Goal: Information Seeking & Learning: Check status

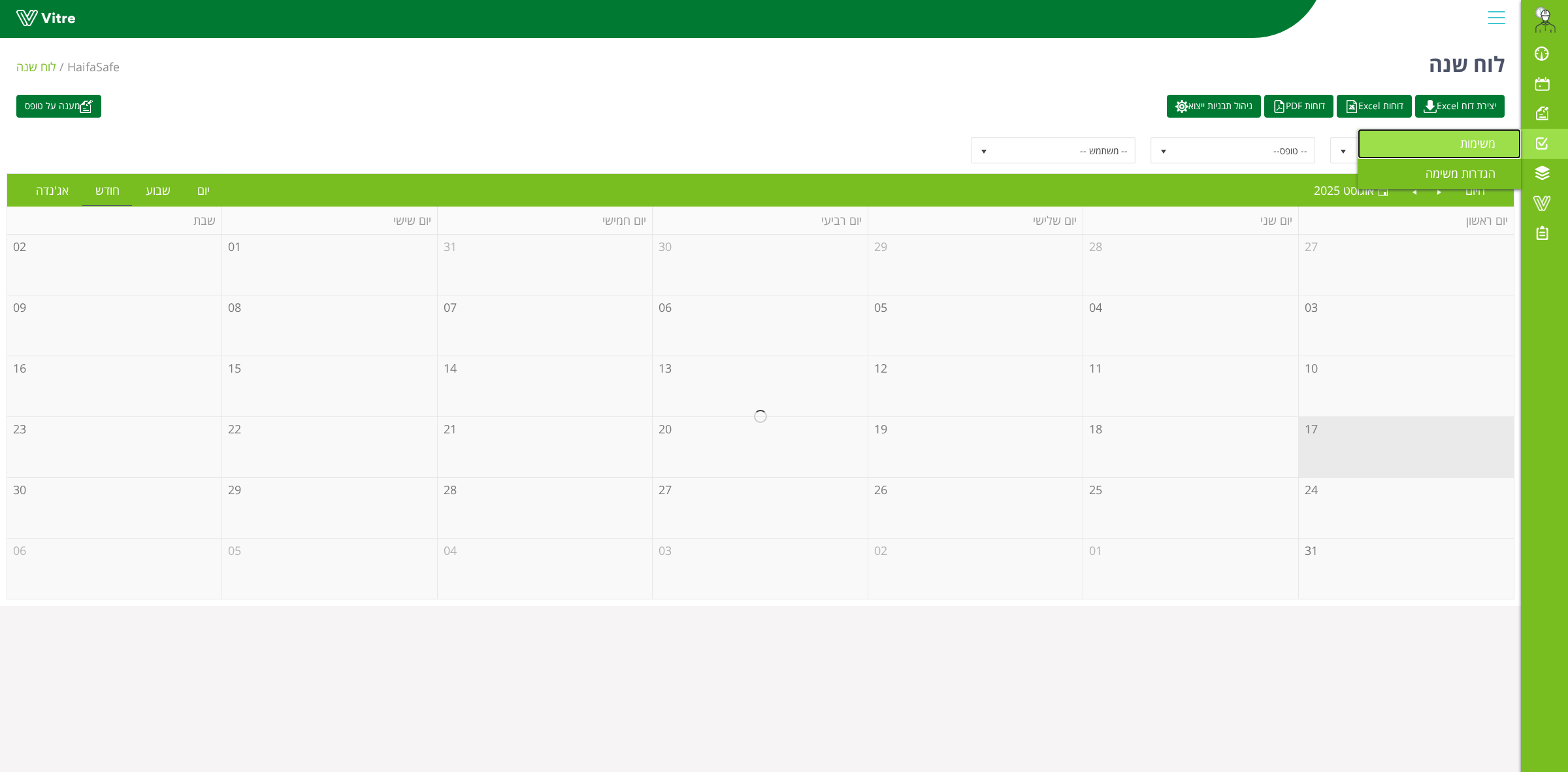
click at [1468, 142] on span "משימות" at bounding box center [1486, 143] width 51 height 16
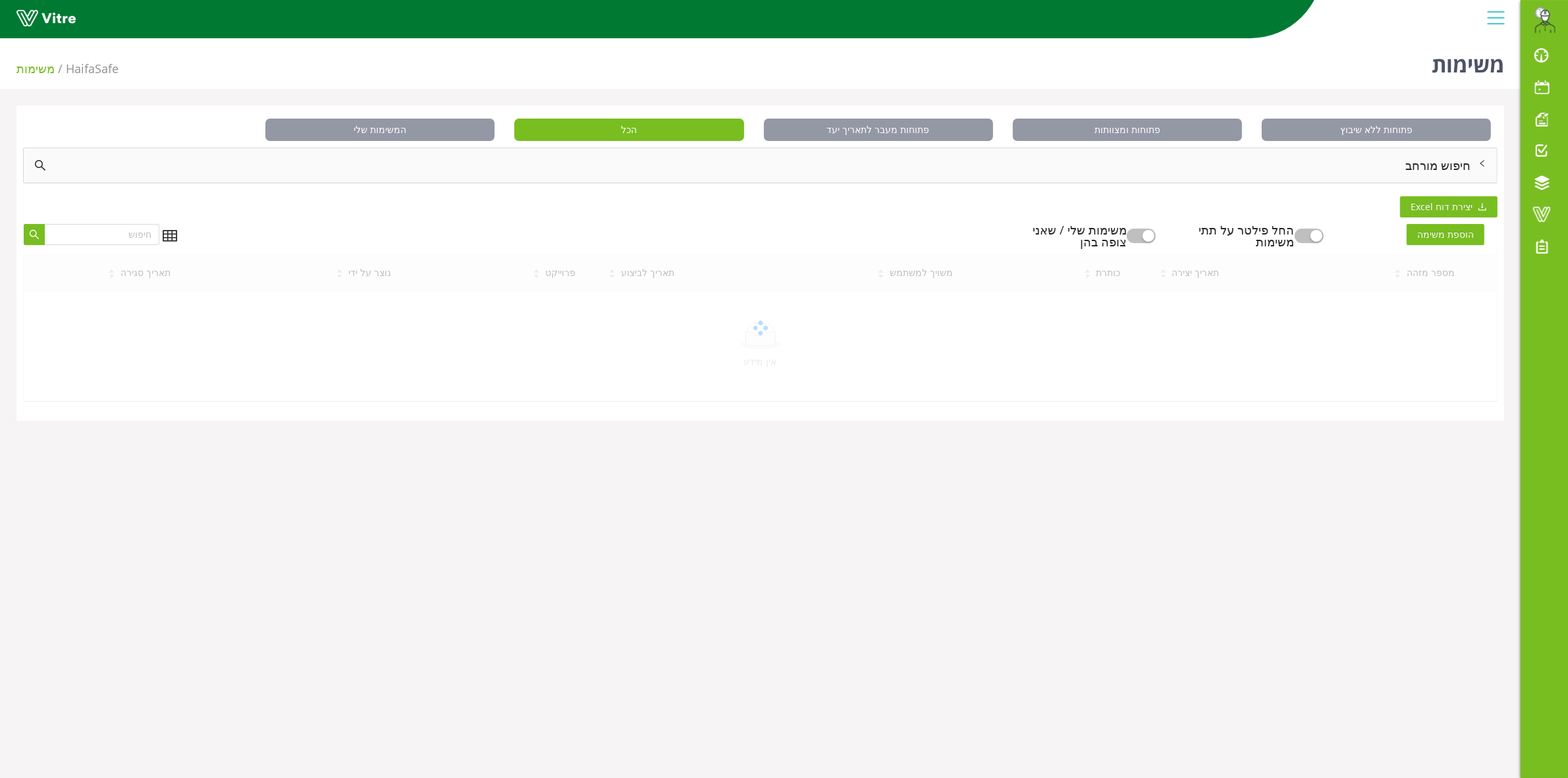
click at [1463, 160] on div "חיפוש מורחב" at bounding box center [760, 165] width 1473 height 34
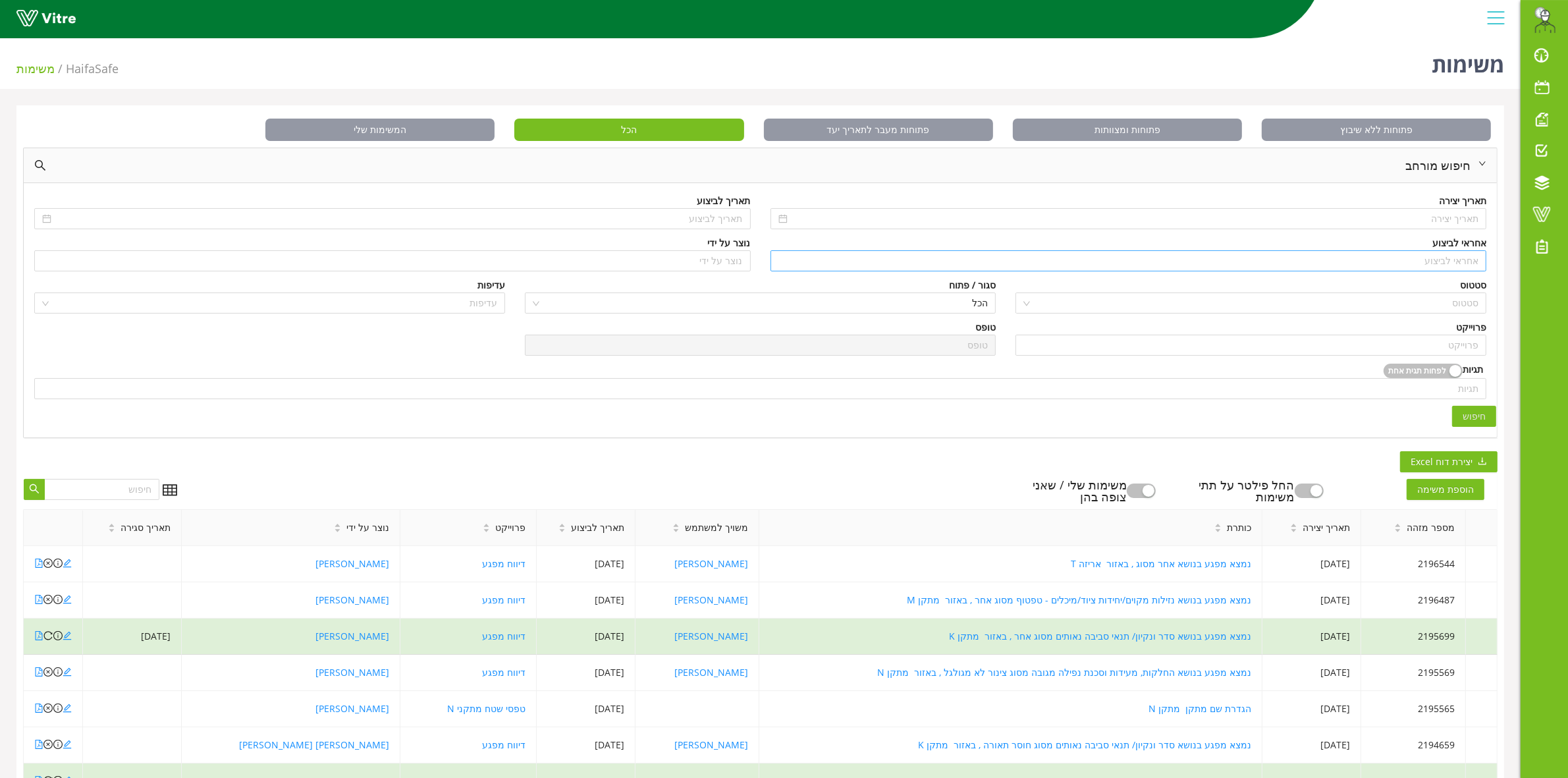
click at [1436, 262] on input "search" at bounding box center [1128, 261] width 700 height 20
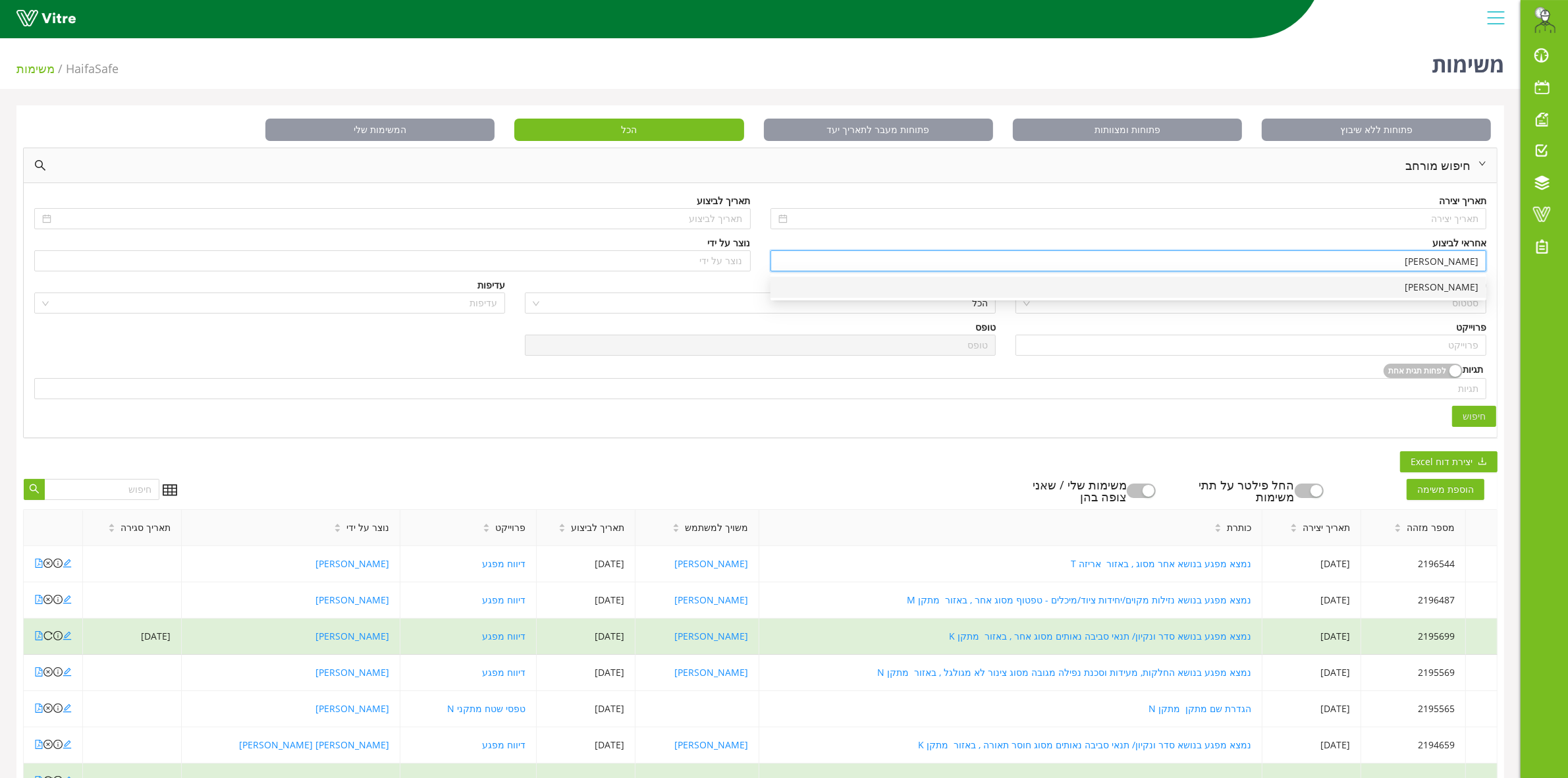
click at [1184, 281] on div "[PERSON_NAME]" at bounding box center [1128, 287] width 700 height 14
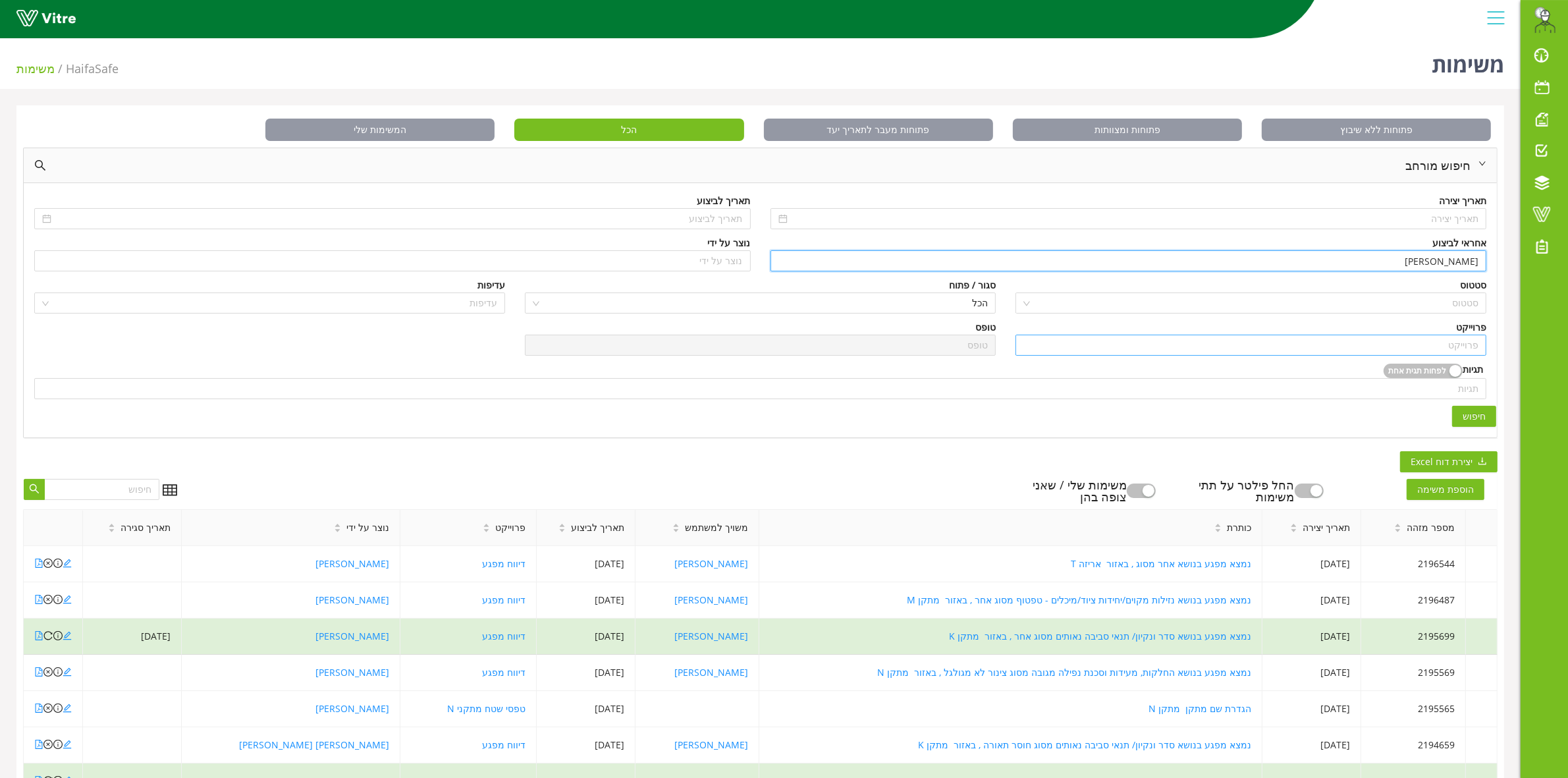
type input "[PERSON_NAME]"
click at [1398, 344] on input "search" at bounding box center [1251, 345] width 455 height 20
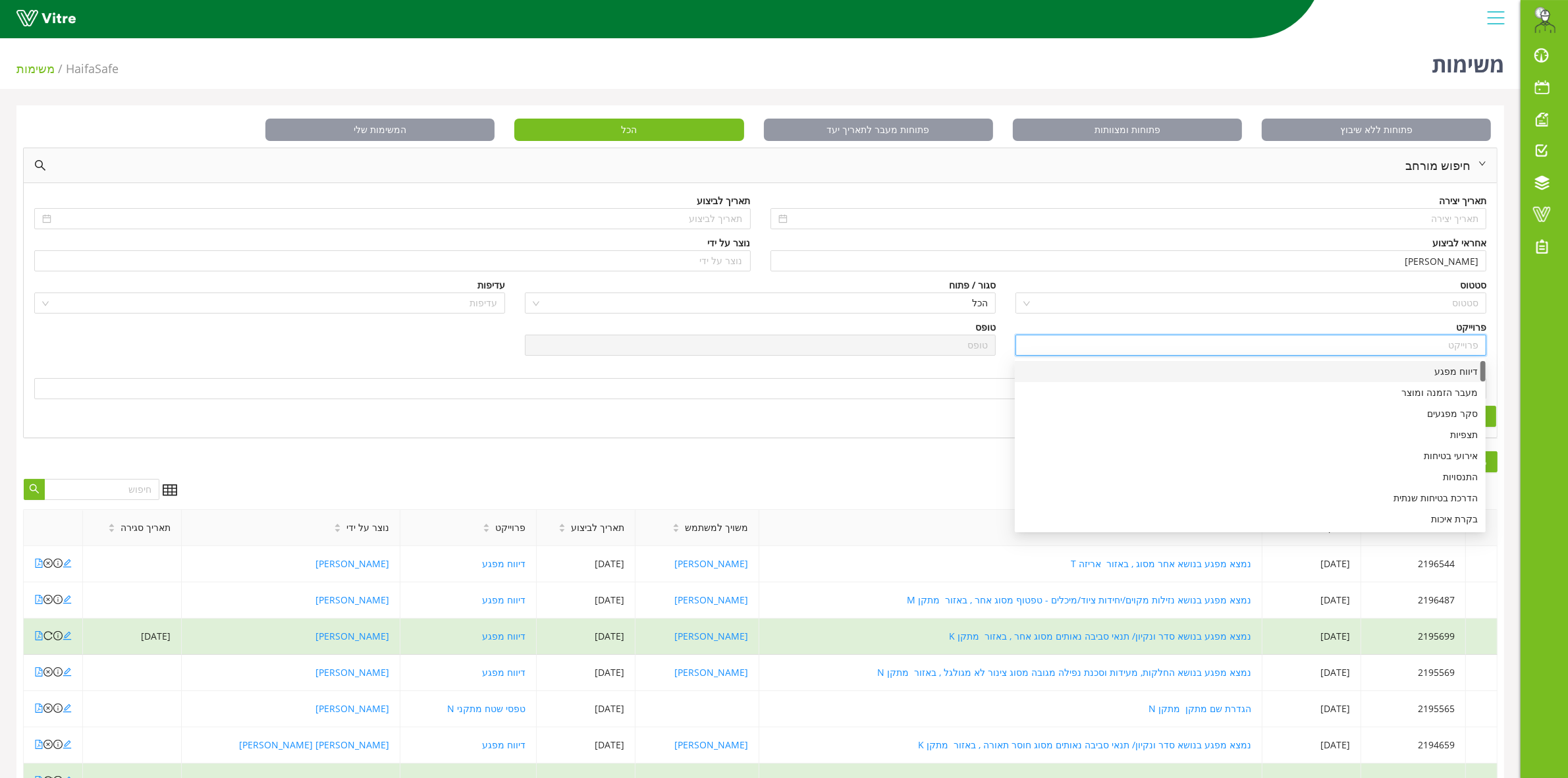
click at [1423, 374] on div "דיווח מפגע" at bounding box center [1251, 371] width 455 height 14
type input "דיווח מפגע"
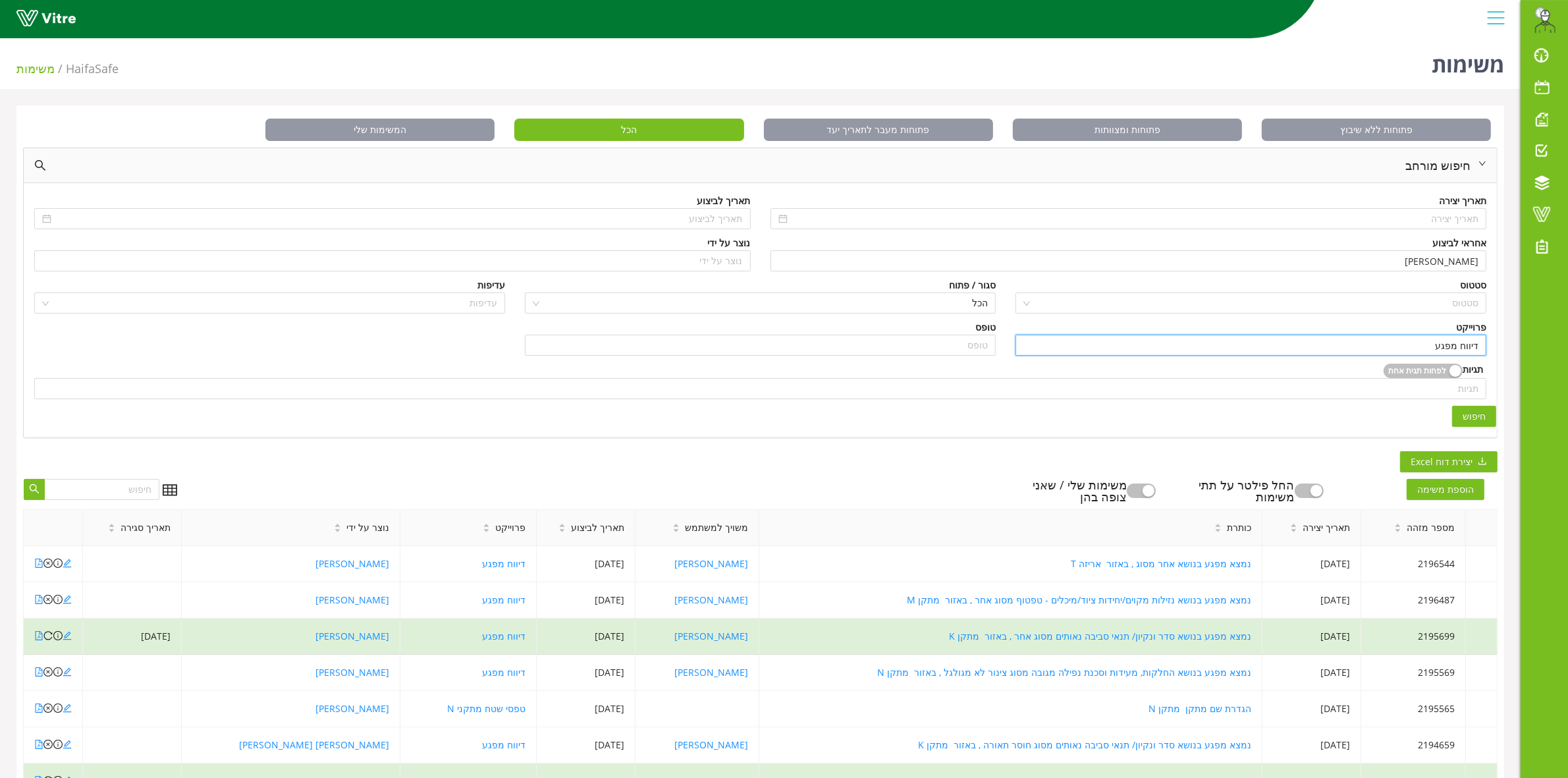
click at [1492, 416] on button "חיפוש" at bounding box center [1473, 416] width 44 height 21
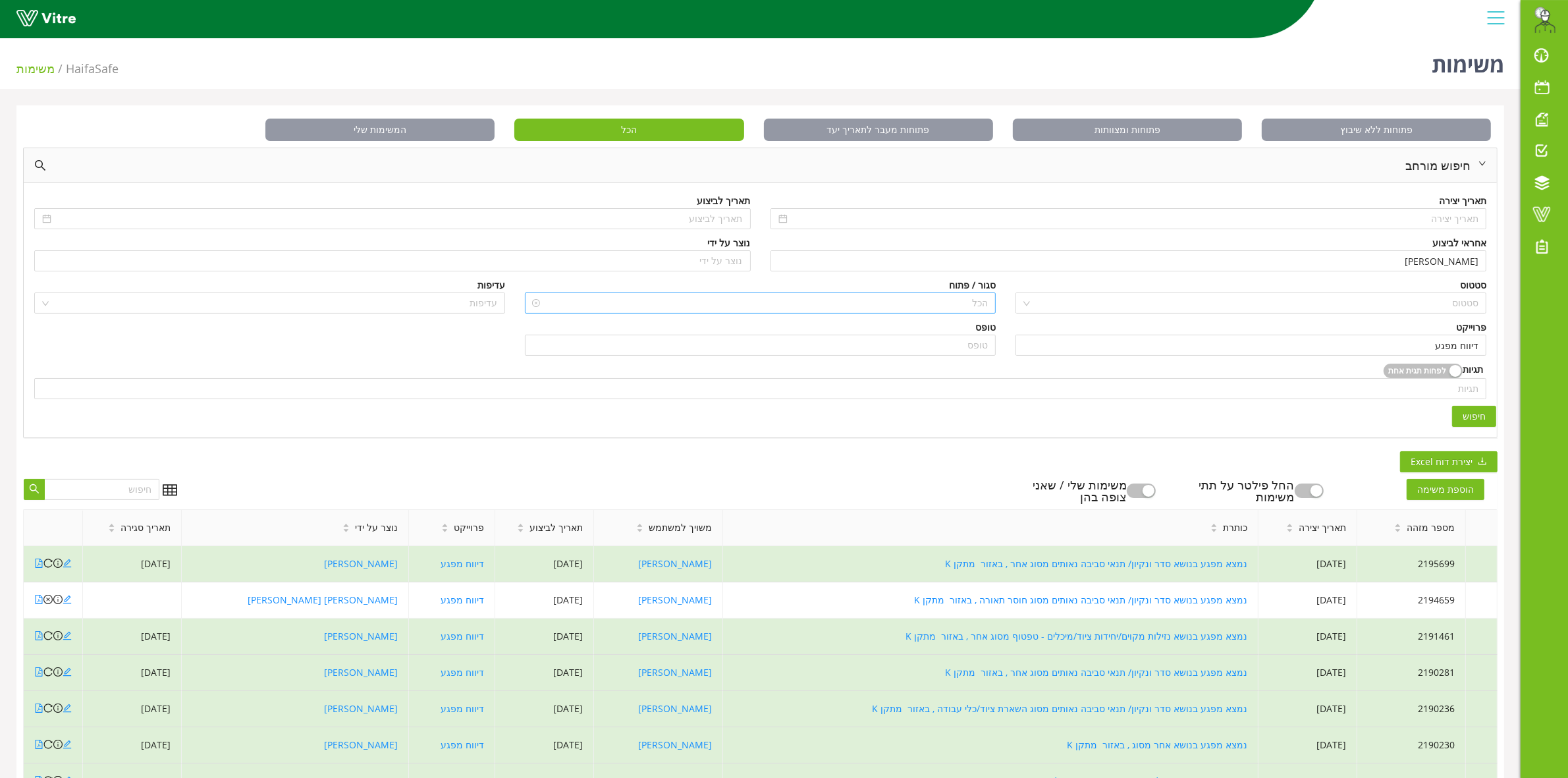
click at [923, 306] on span "הכל" at bounding box center [760, 303] width 455 height 20
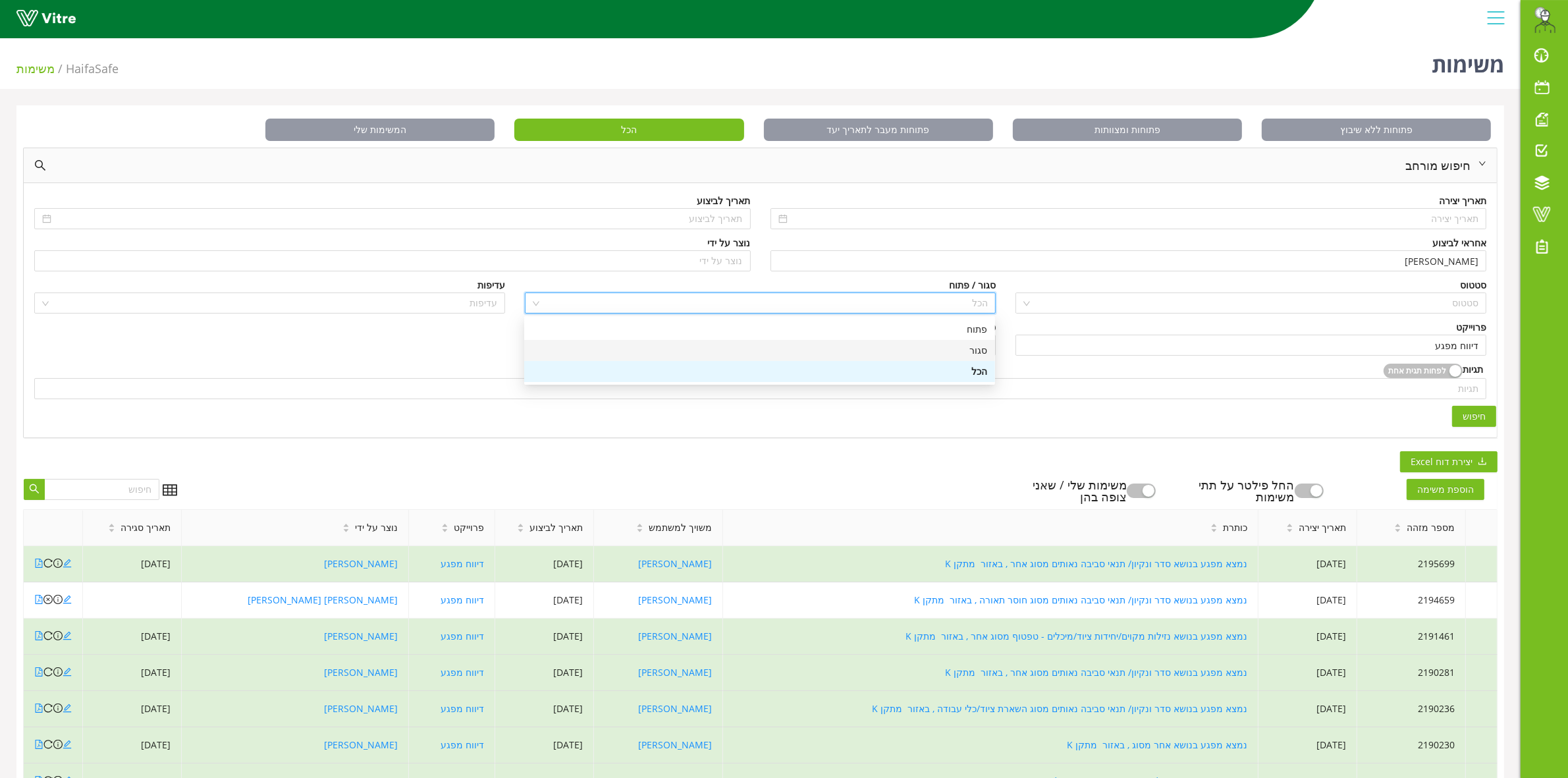
click at [956, 347] on div "סגור" at bounding box center [759, 350] width 455 height 14
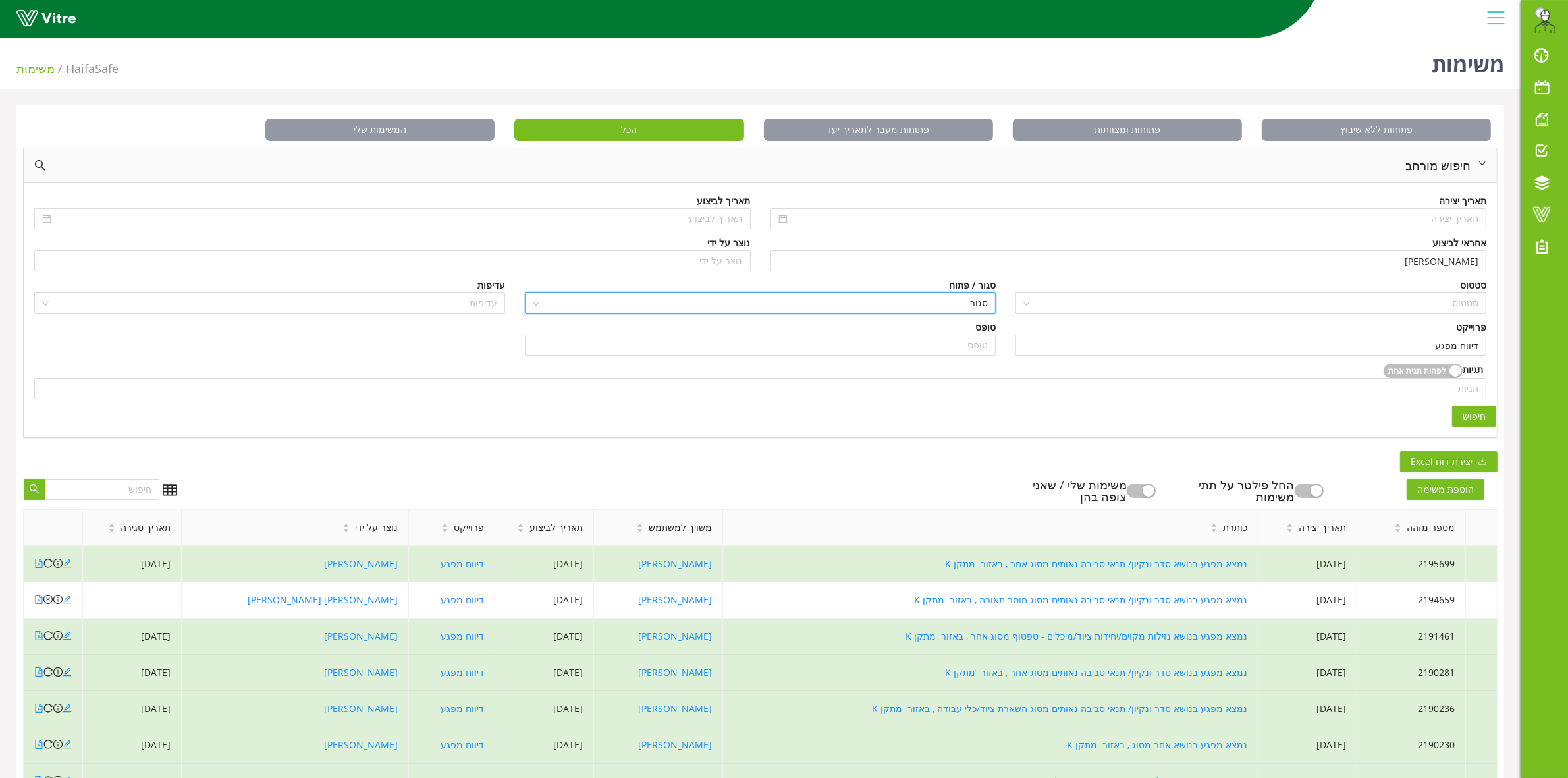
click at [1477, 422] on span "חיפוש" at bounding box center [1474, 416] width 23 height 14
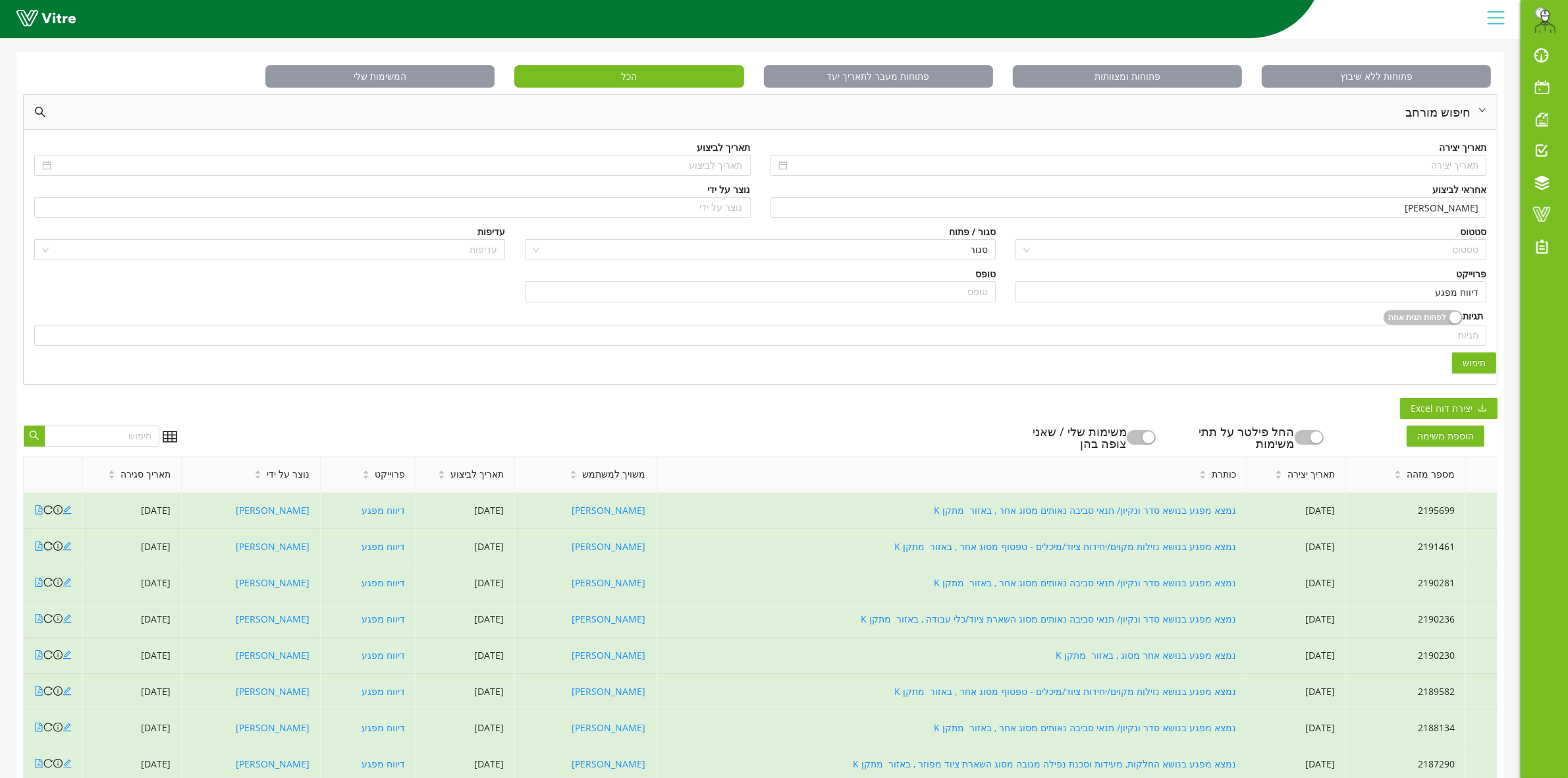
scroll to position [82, 0]
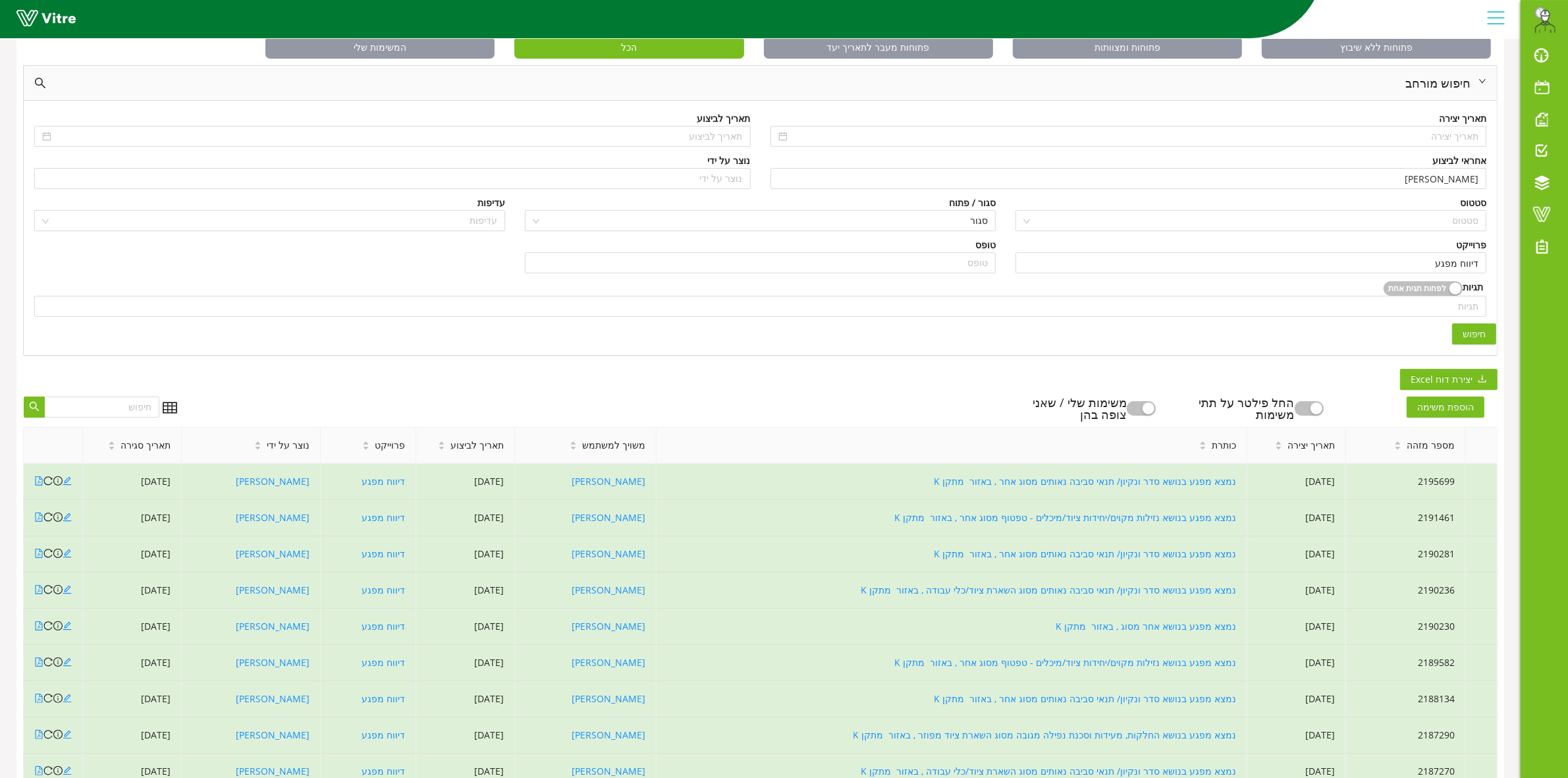
click at [1480, 329] on span "חיפוש" at bounding box center [1474, 333] width 23 height 14
click at [133, 446] on span "תאריך סגירה" at bounding box center [145, 445] width 50 height 14
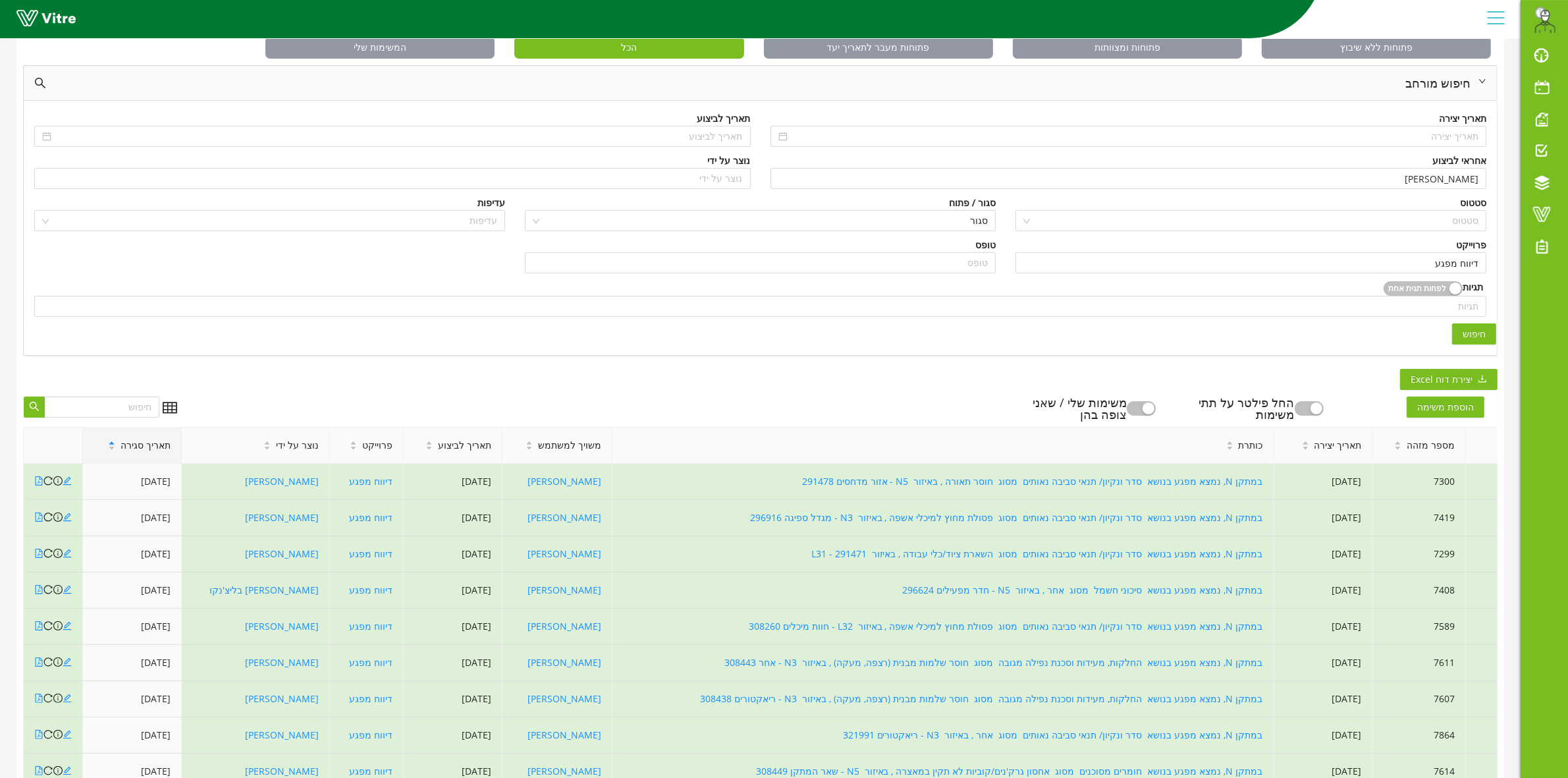
click at [129, 448] on span "תאריך סגירה" at bounding box center [145, 445] width 50 height 14
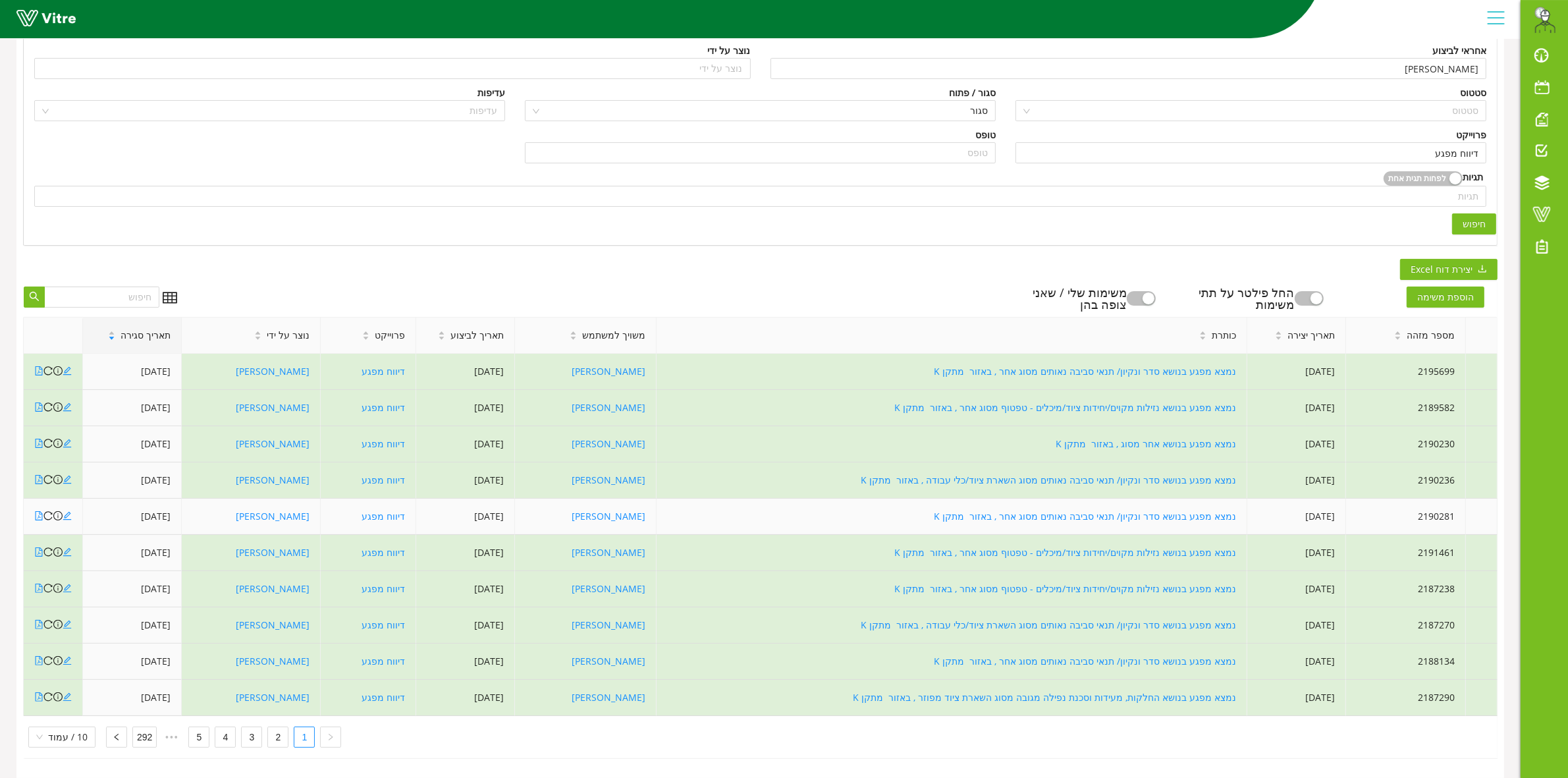
scroll to position [206, 0]
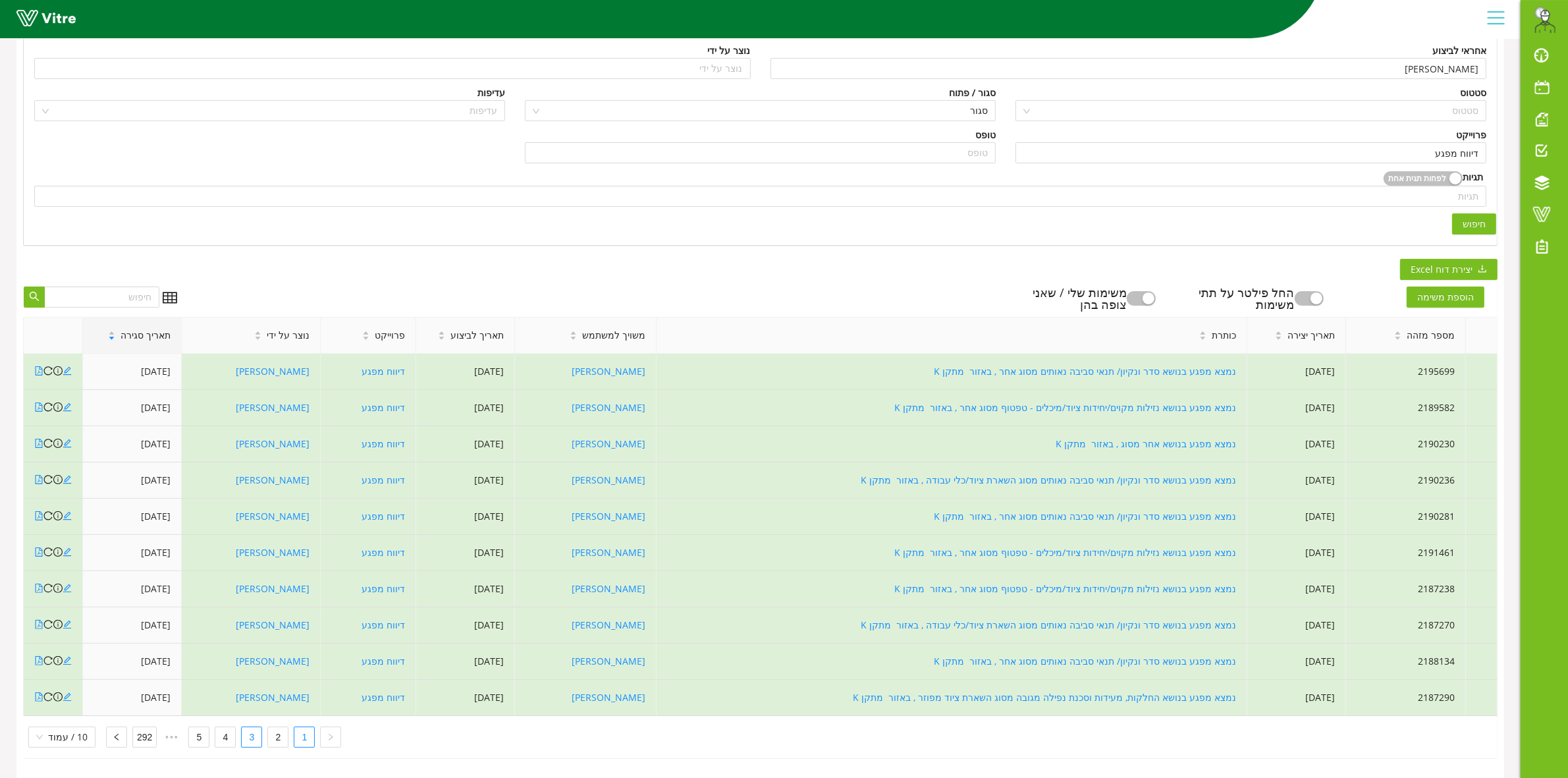
click at [251, 727] on link "3" at bounding box center [252, 737] width 20 height 20
click at [228, 727] on link "4" at bounding box center [225, 737] width 20 height 20
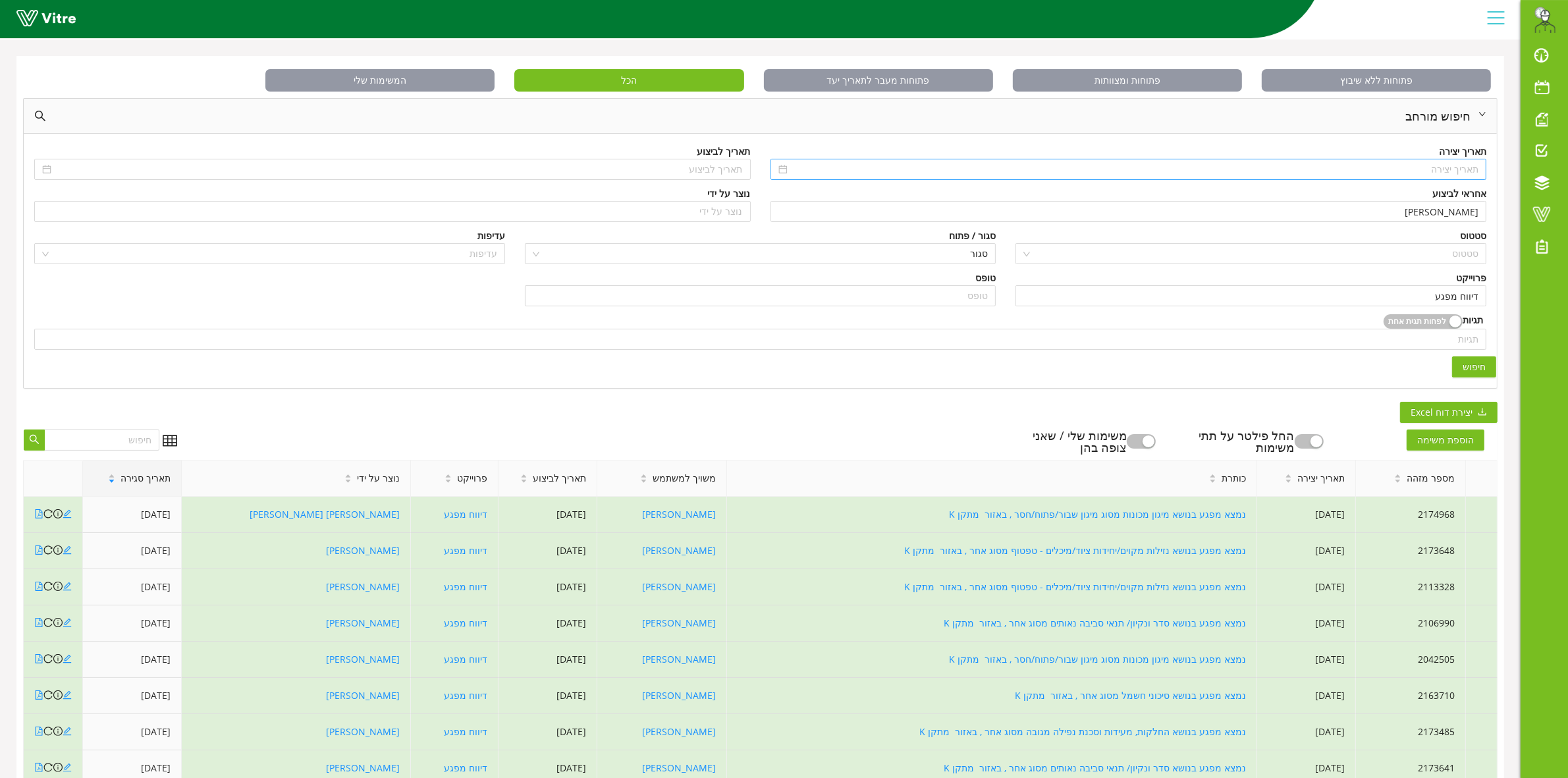
scroll to position [0, 0]
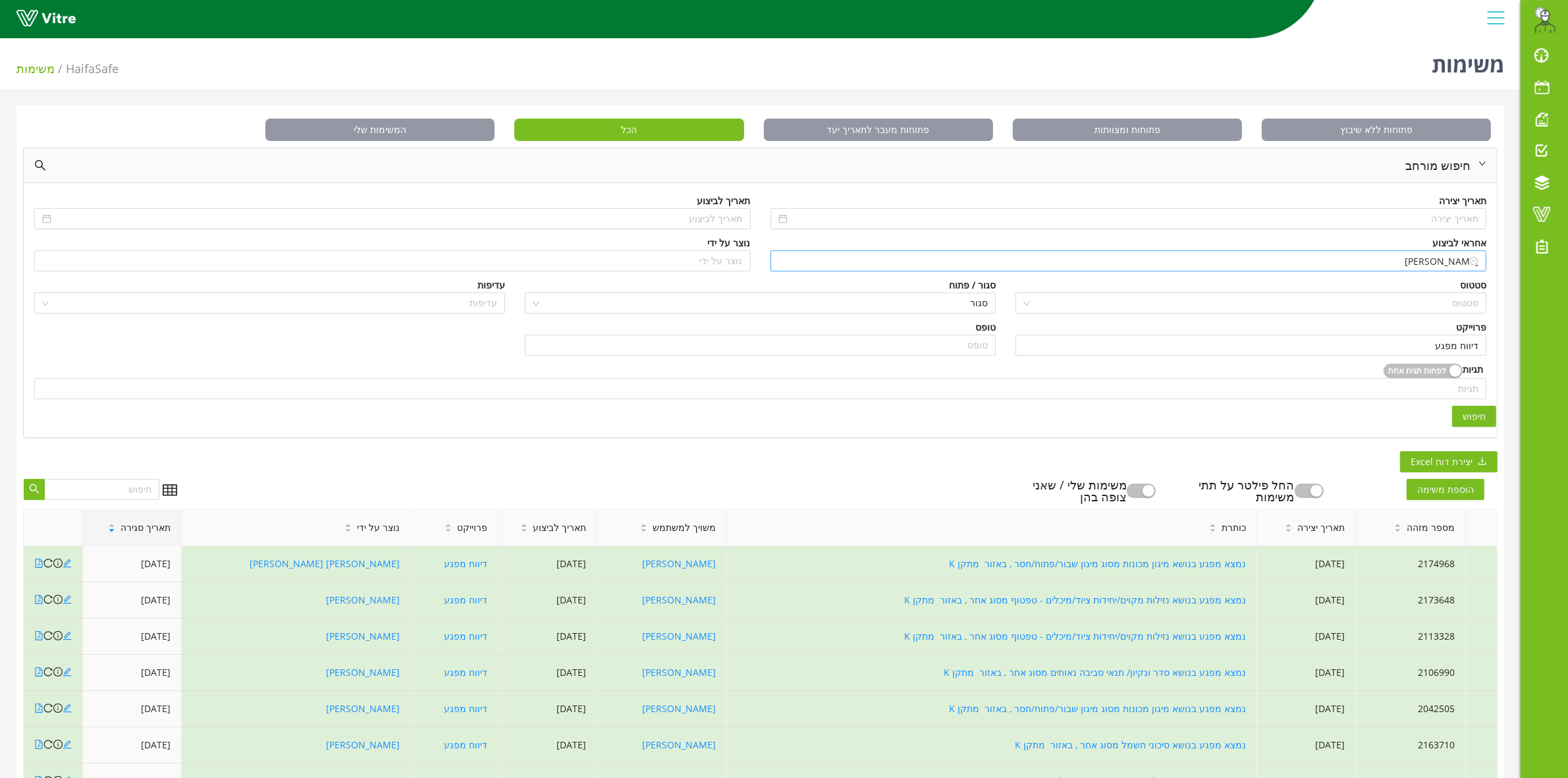
click at [1433, 265] on input "[PERSON_NAME]" at bounding box center [1128, 261] width 700 height 20
click at [1433, 265] on input "[PERSON_NAME]" at bounding box center [1128, 261] width 700 height 20
click at [1430, 264] on input "[PERSON_NAME]" at bounding box center [1128, 261] width 700 height 20
type input "מ"
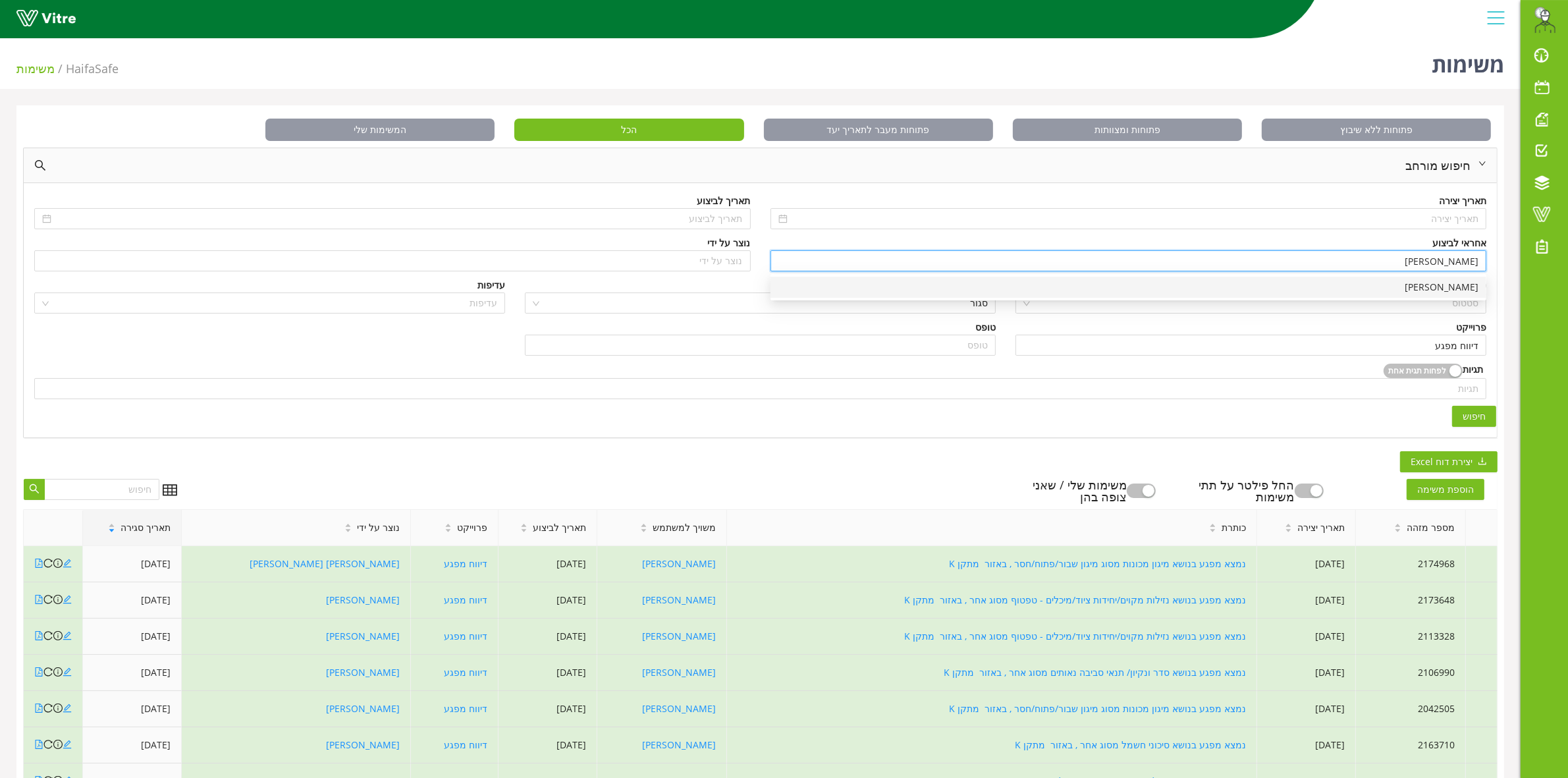
click at [1305, 288] on div "[PERSON_NAME]" at bounding box center [1128, 287] width 700 height 14
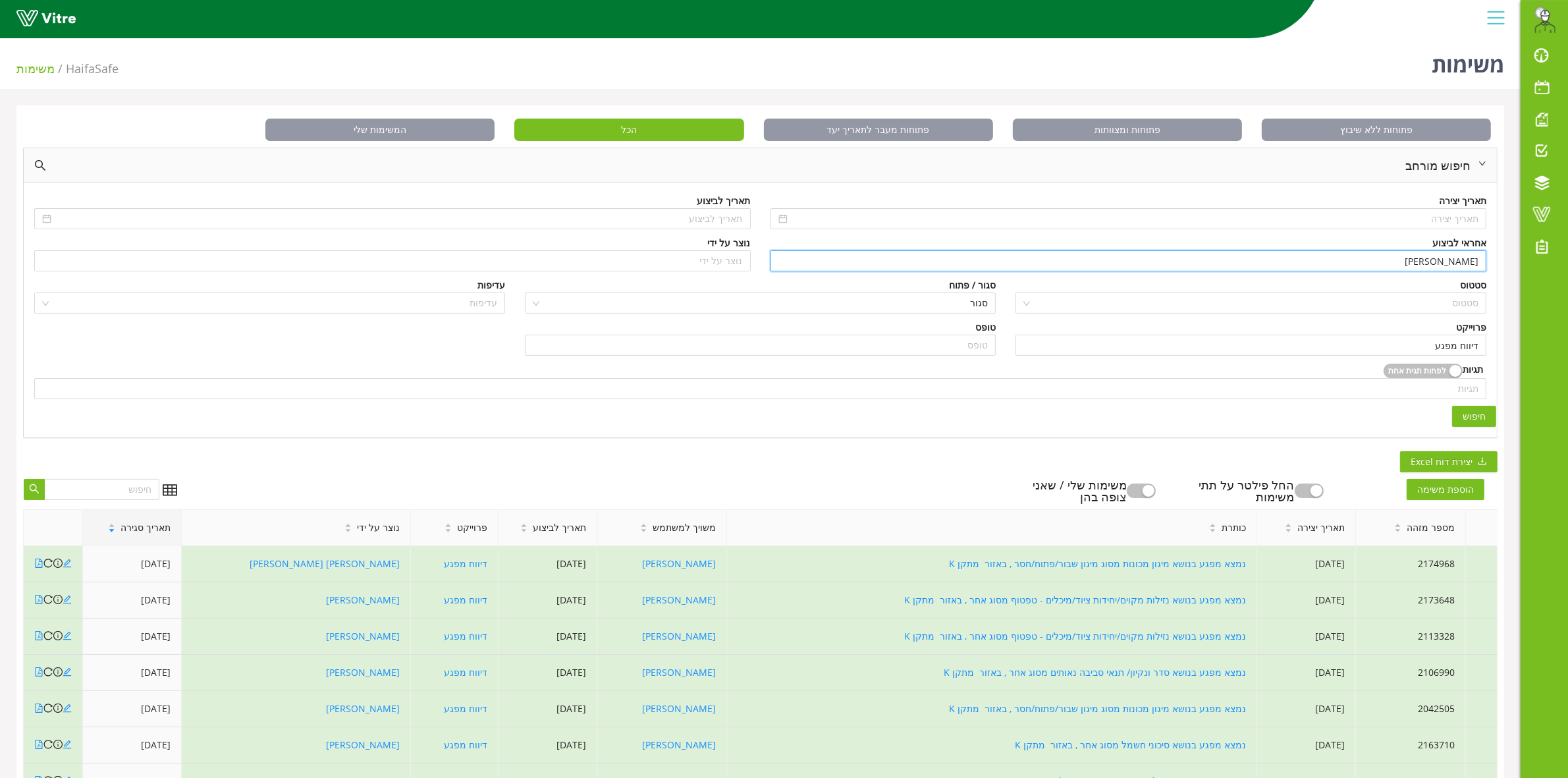
click at [1478, 420] on span "חיפוש" at bounding box center [1474, 416] width 23 height 14
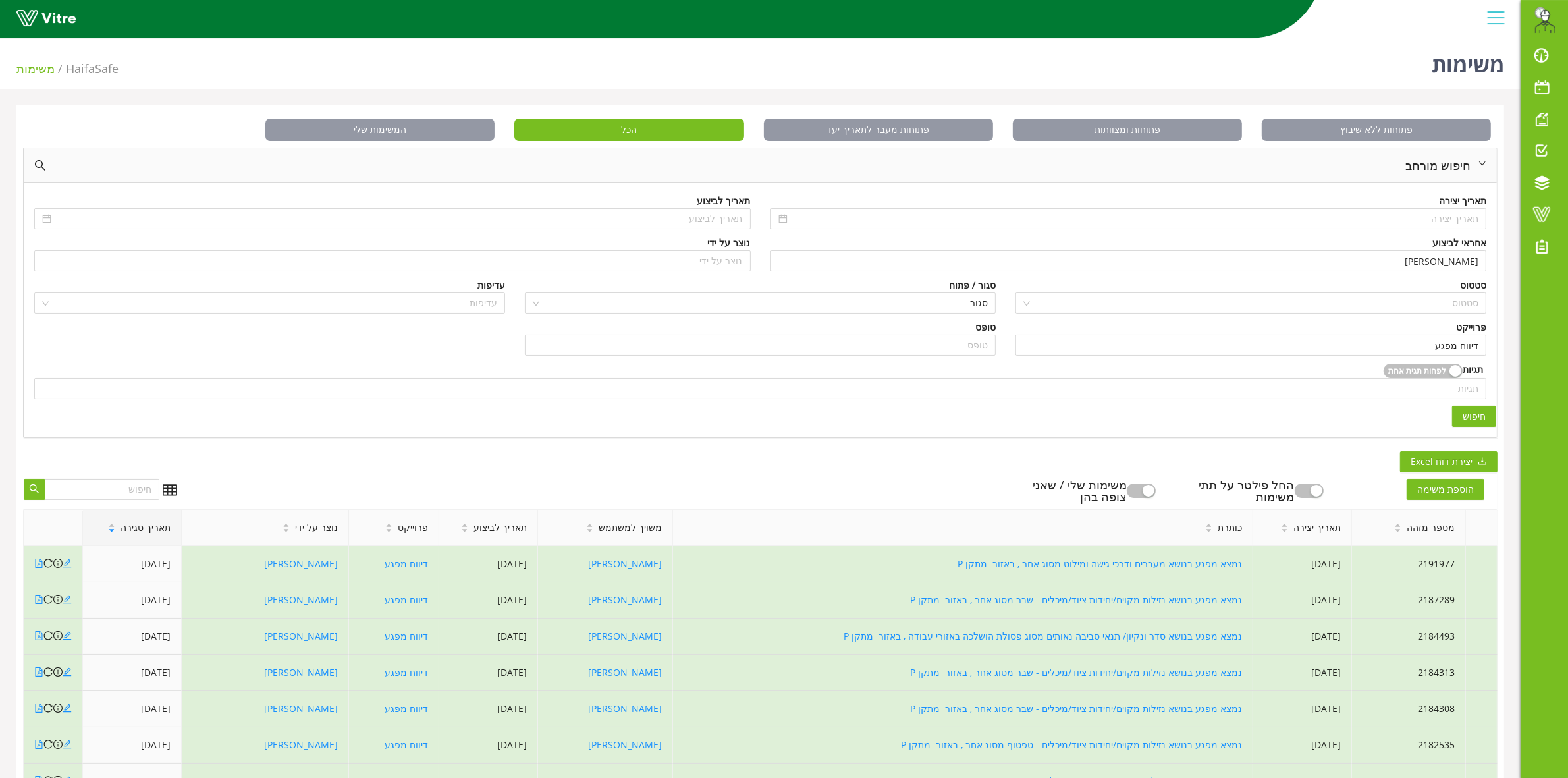
click at [143, 529] on span "תאריך סגירה" at bounding box center [145, 527] width 50 height 14
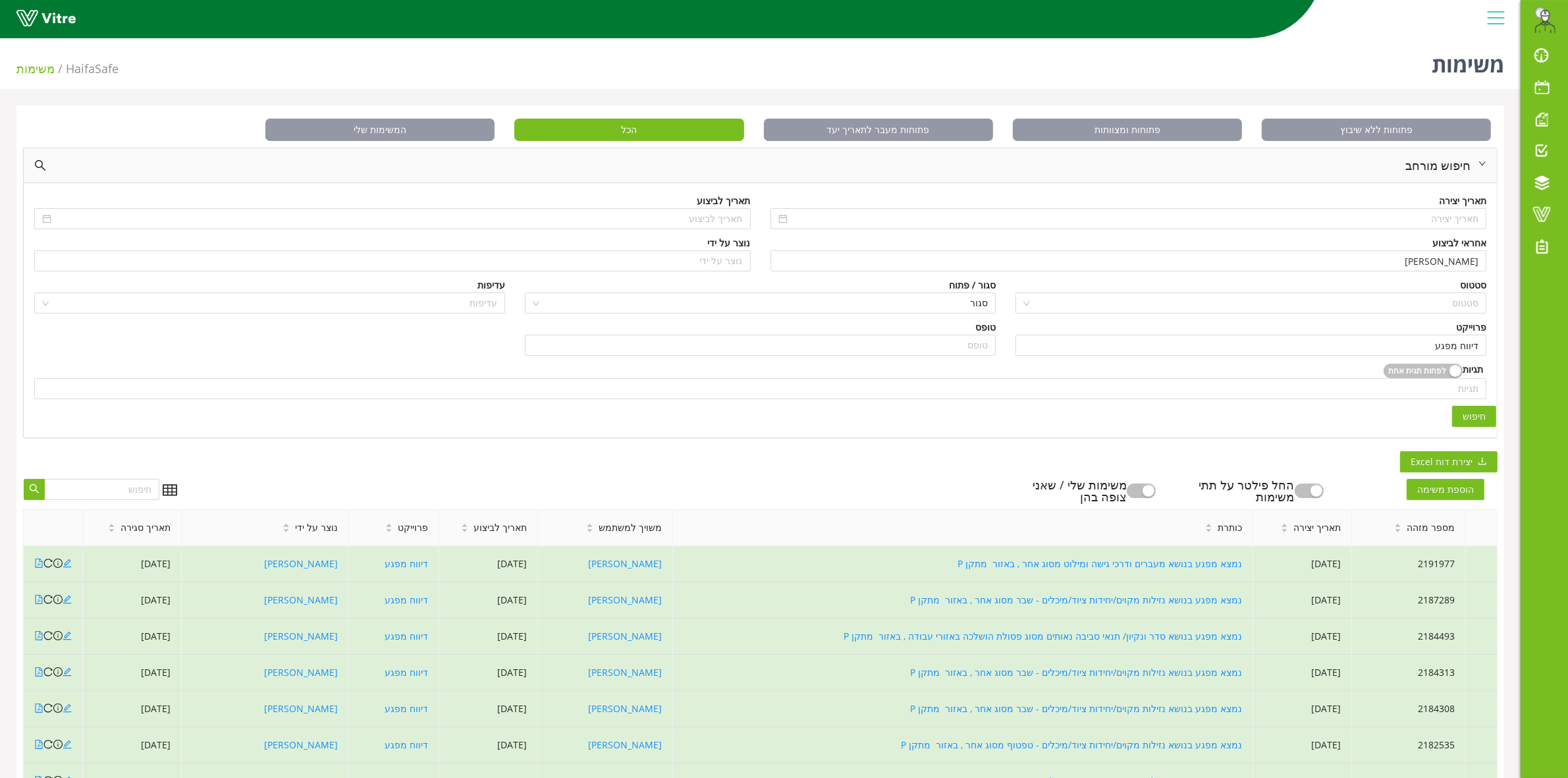
click at [143, 529] on span "תאריך סגירה" at bounding box center [145, 527] width 50 height 14
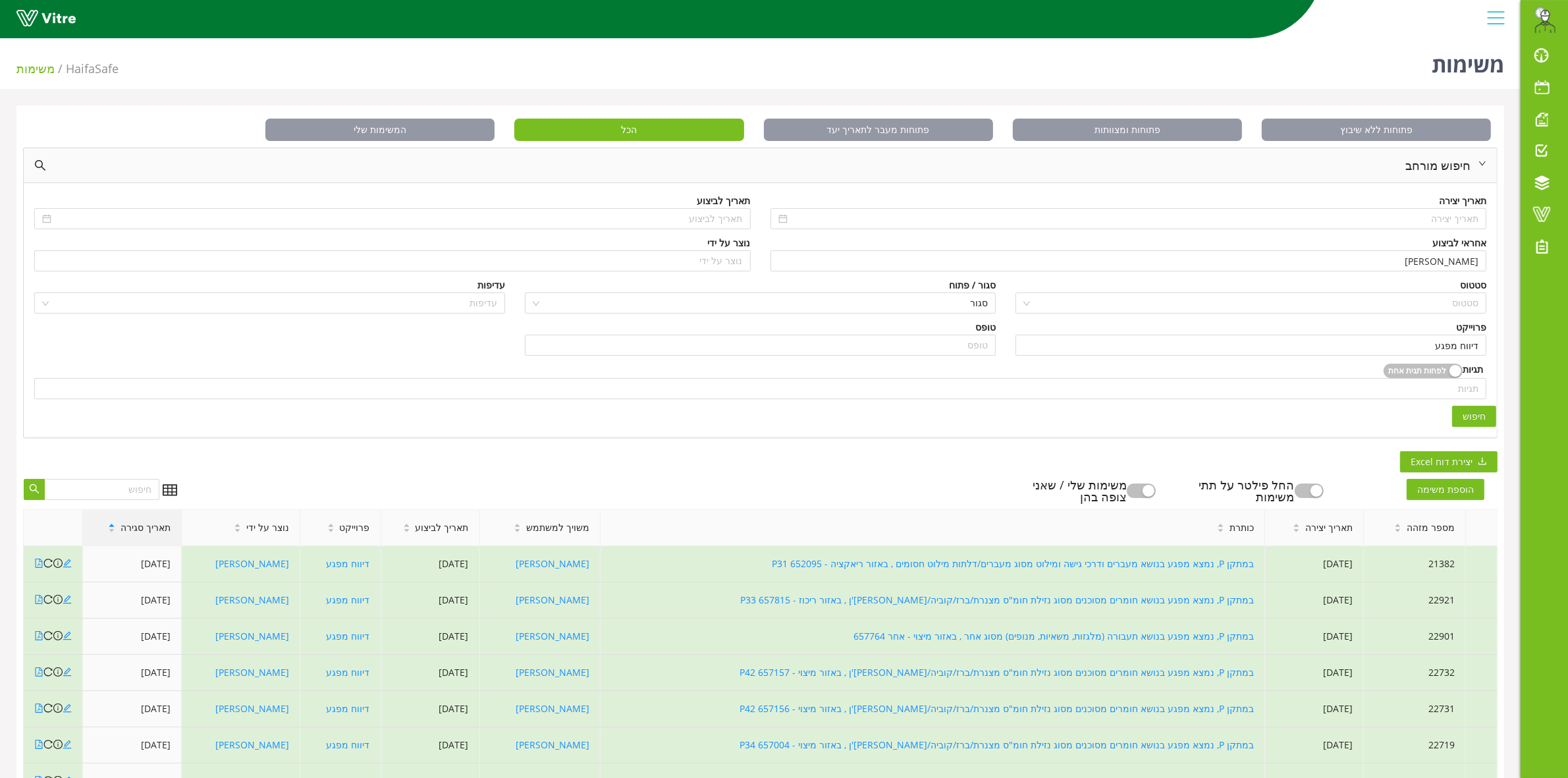
click at [144, 529] on span "תאריך סגירה" at bounding box center [145, 527] width 50 height 14
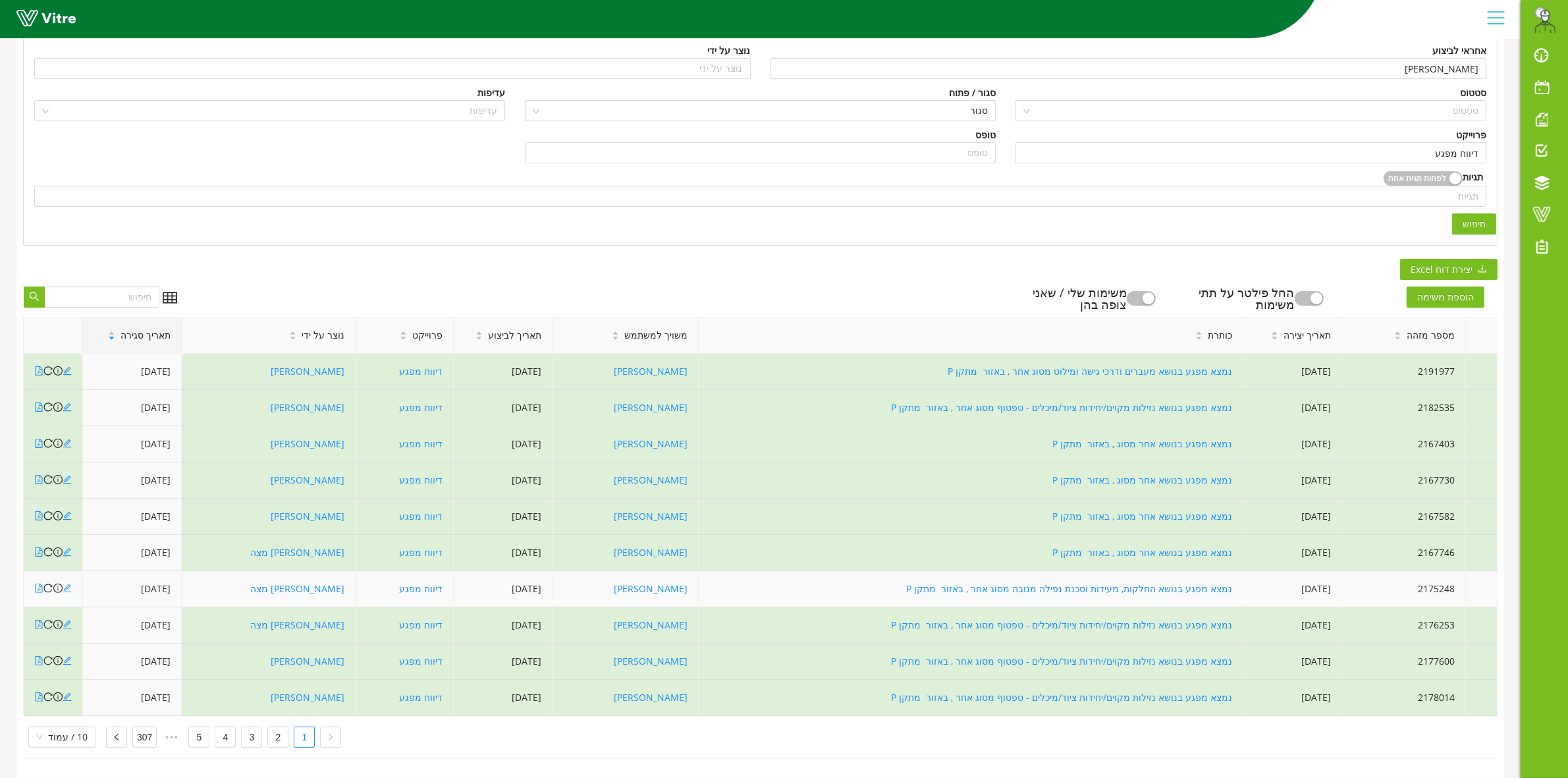
scroll to position [206, 0]
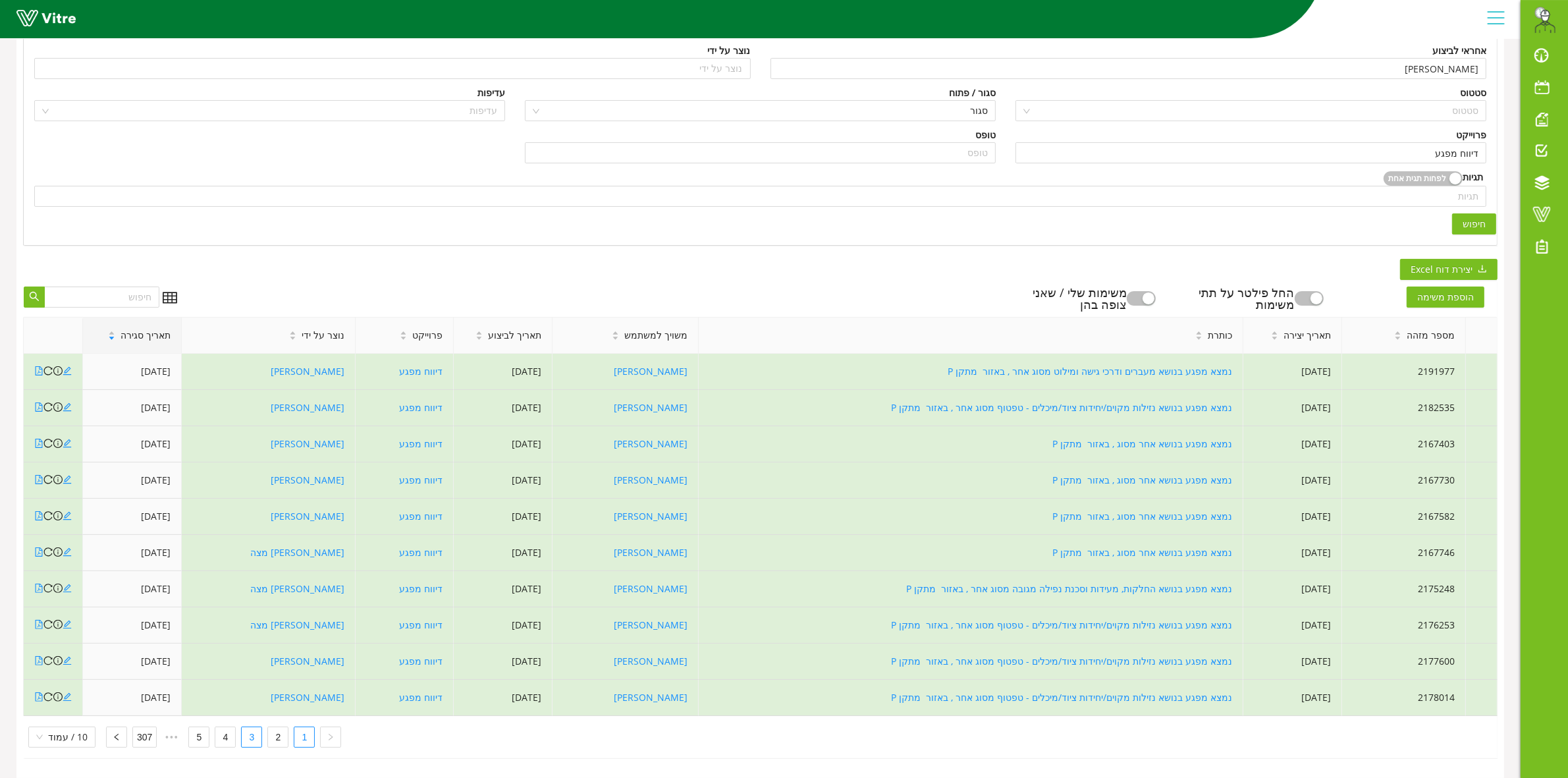
click at [253, 727] on link "3" at bounding box center [252, 737] width 20 height 20
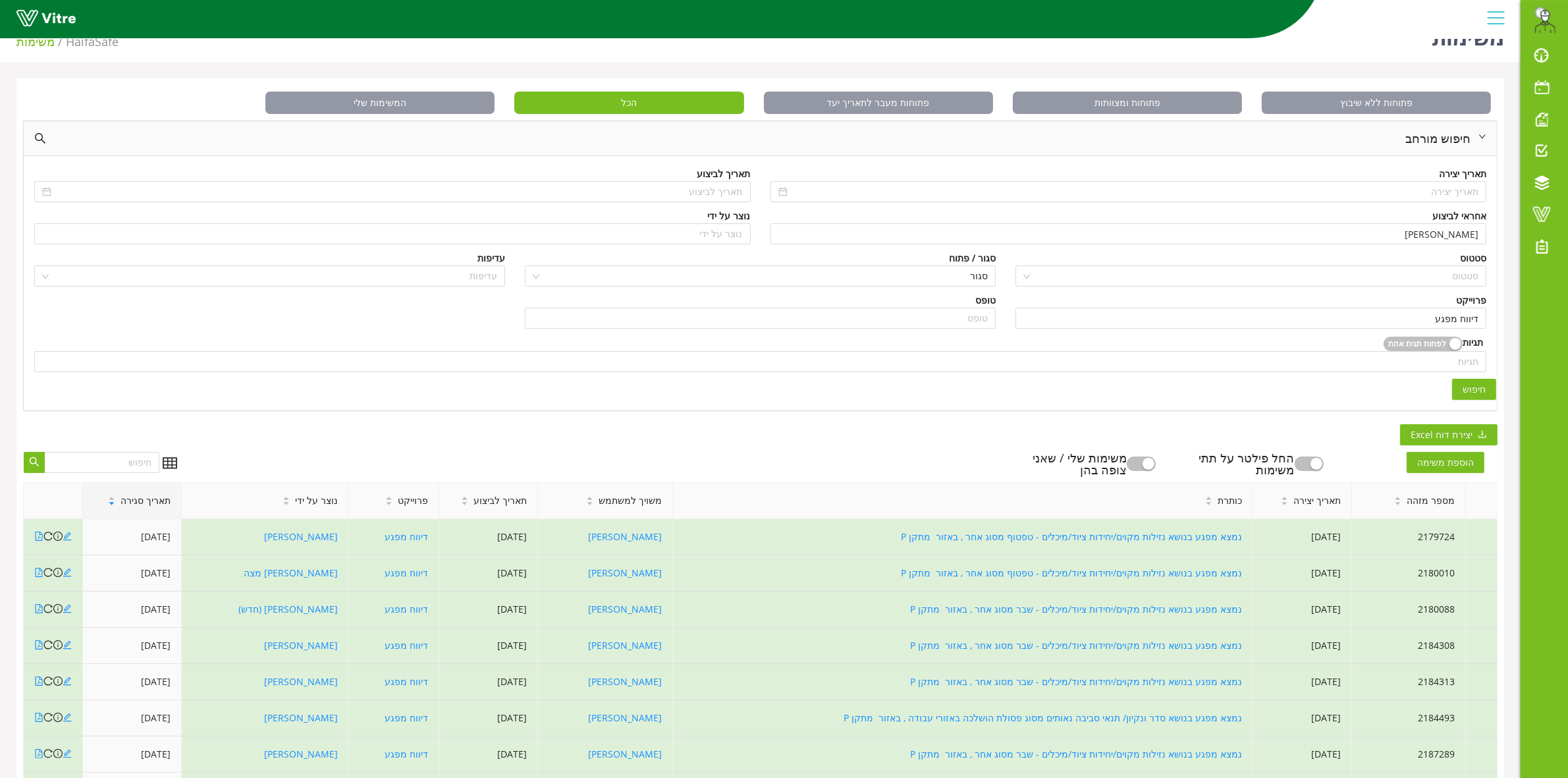
scroll to position [0, 0]
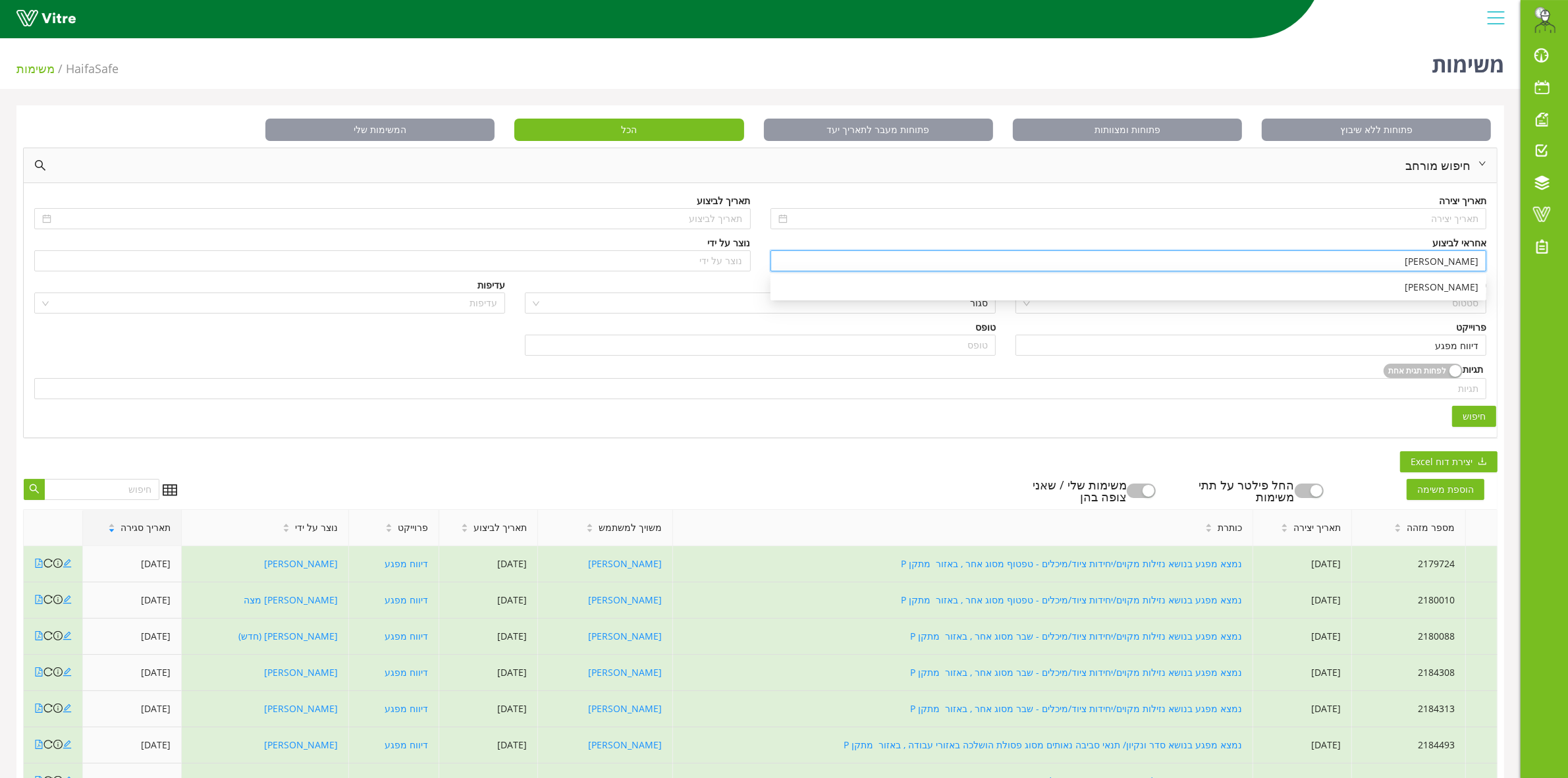
drag, startPoint x: 1351, startPoint y: 268, endPoint x: 1483, endPoint y: 246, distance: 133.8
click at [1483, 246] on div "אחראי לביצוע [PERSON_NAME]" at bounding box center [1128, 254] width 716 height 36
click at [1413, 288] on div "[PERSON_NAME]" at bounding box center [1128, 287] width 700 height 14
click at [1472, 416] on span "חיפוש" at bounding box center [1474, 416] width 23 height 14
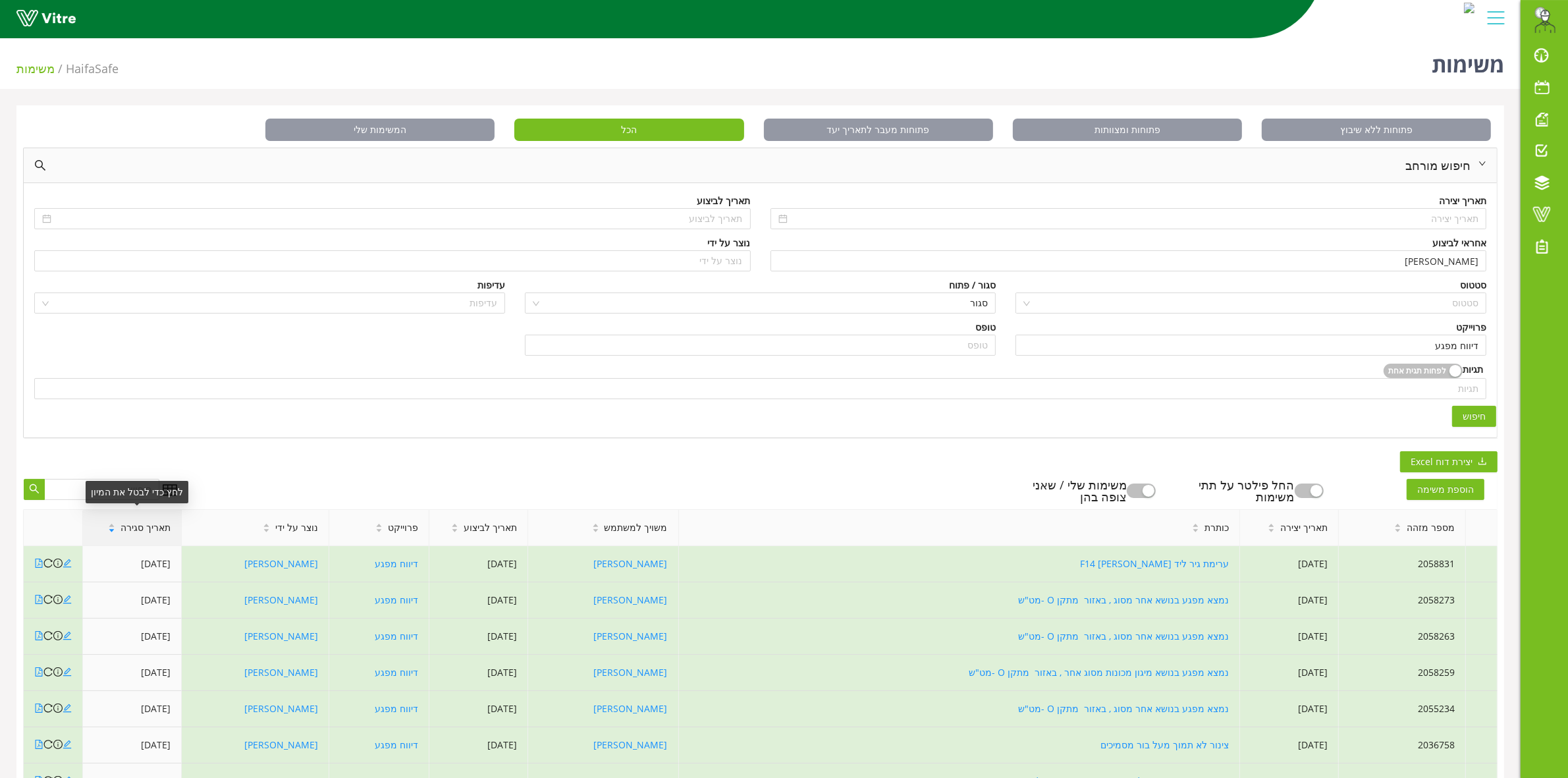
click at [135, 534] on span "תאריך סגירה" at bounding box center [145, 527] width 50 height 14
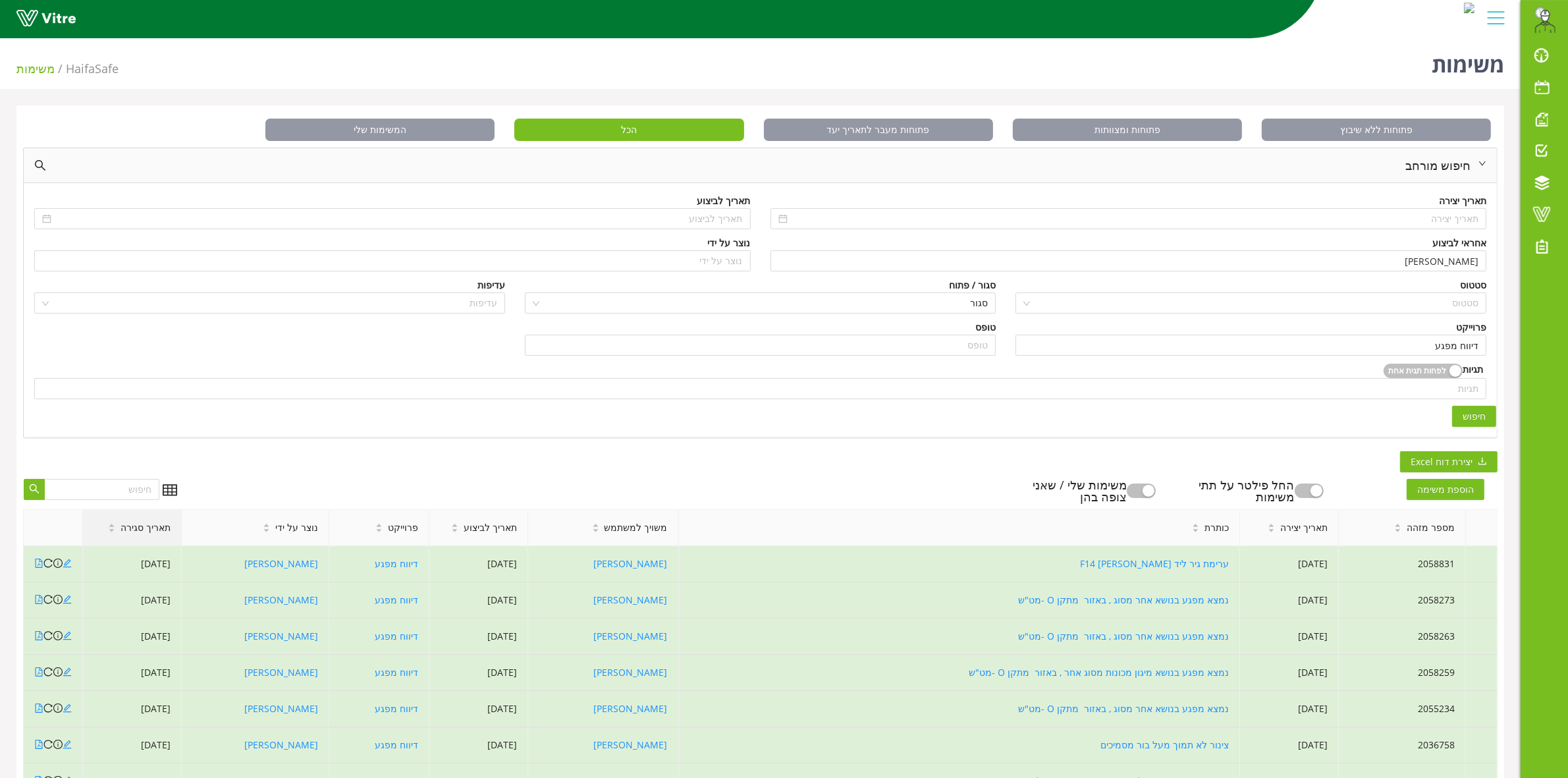
click at [135, 534] on span "תאריך סגירה" at bounding box center [145, 527] width 50 height 14
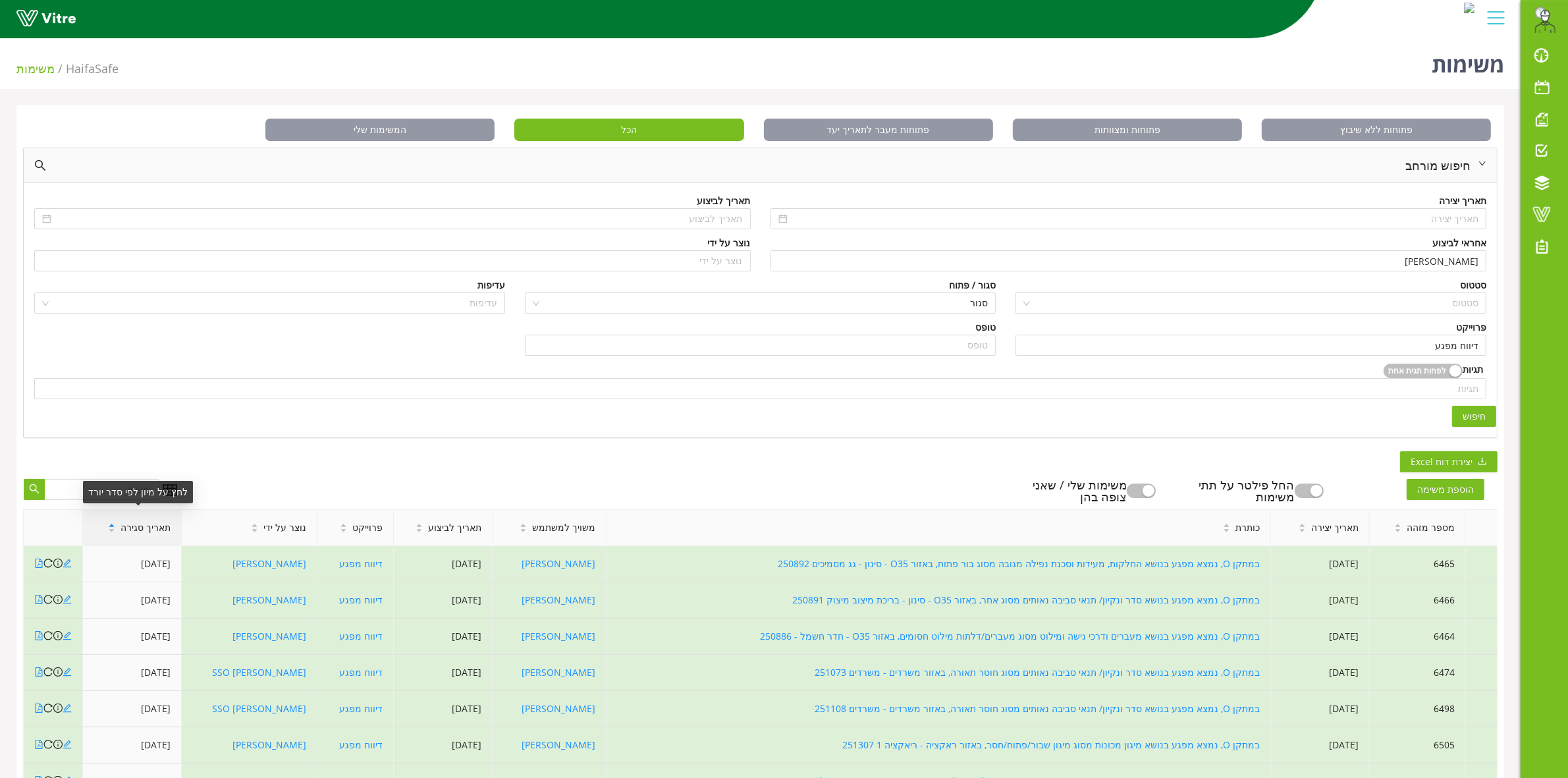
click at [146, 527] on span "תאריך סגירה" at bounding box center [145, 527] width 50 height 14
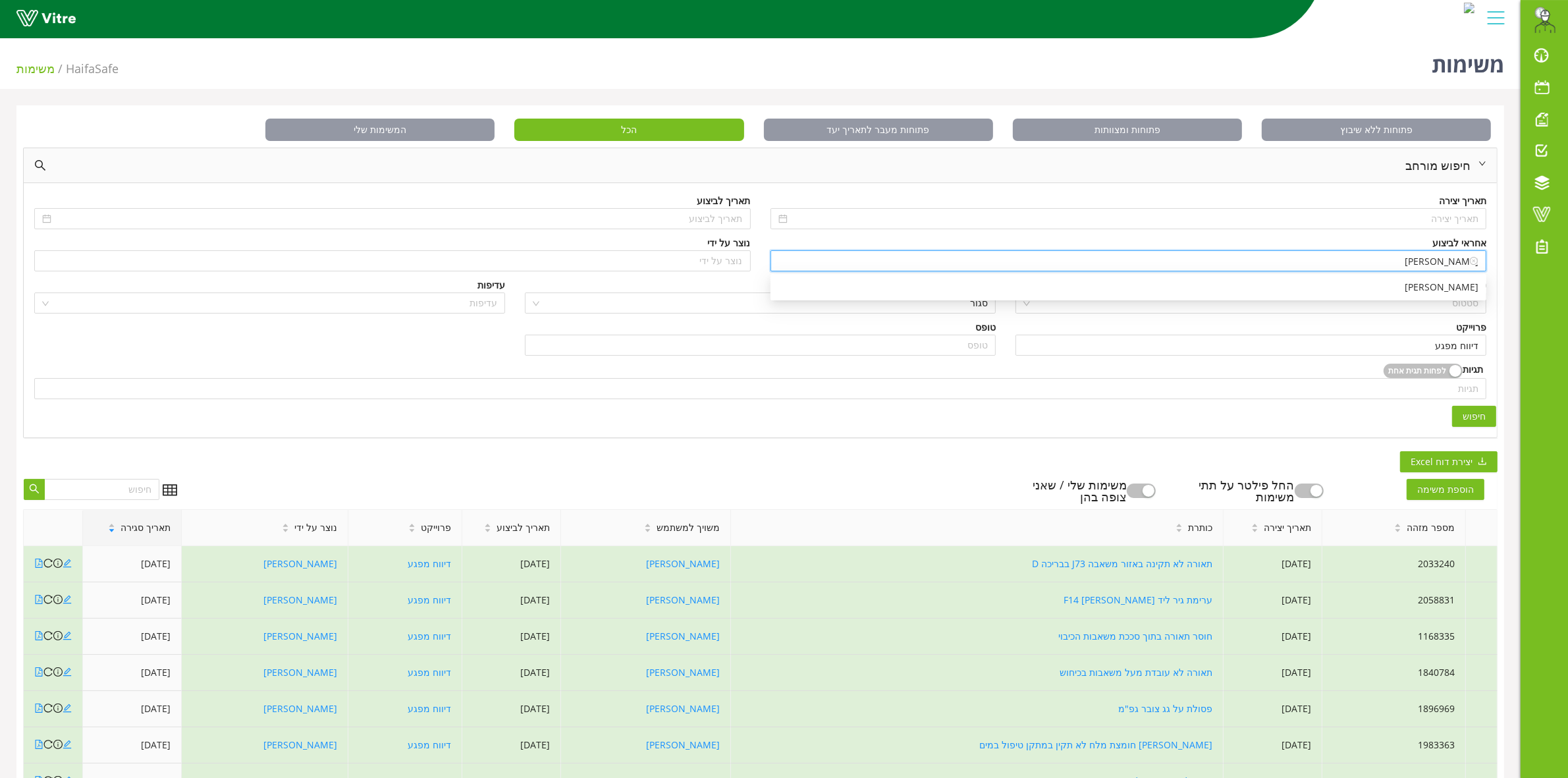
drag, startPoint x: 1373, startPoint y: 265, endPoint x: 1482, endPoint y: 265, distance: 109.0
click at [1482, 265] on div "[PERSON_NAME]" at bounding box center [1128, 260] width 716 height 21
click at [1444, 288] on div "[PERSON_NAME]" at bounding box center [1128, 287] width 700 height 14
click at [1480, 418] on span "חיפוש" at bounding box center [1474, 416] width 23 height 14
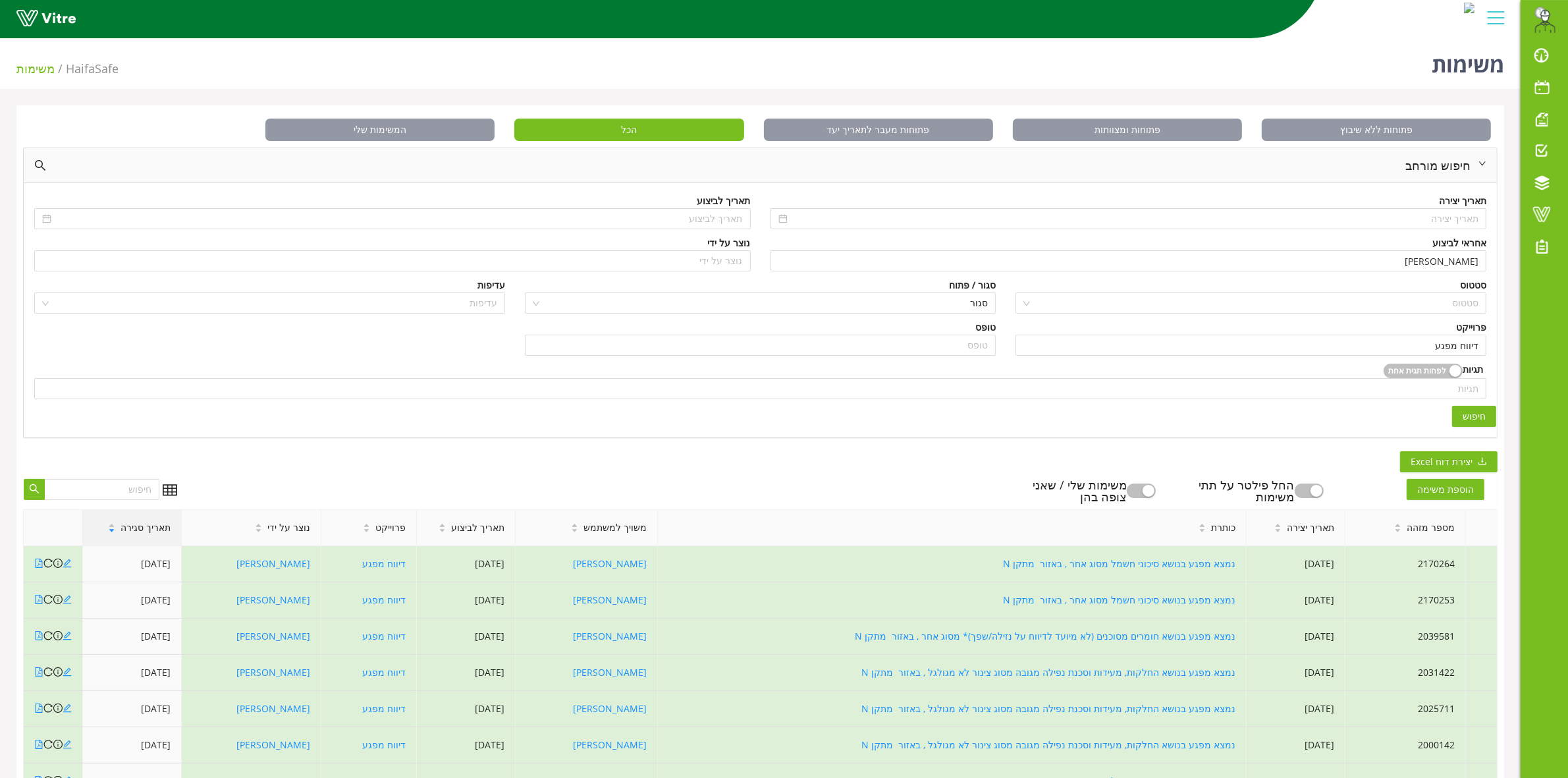
click at [145, 532] on span "תאריך סגירה" at bounding box center [145, 527] width 50 height 14
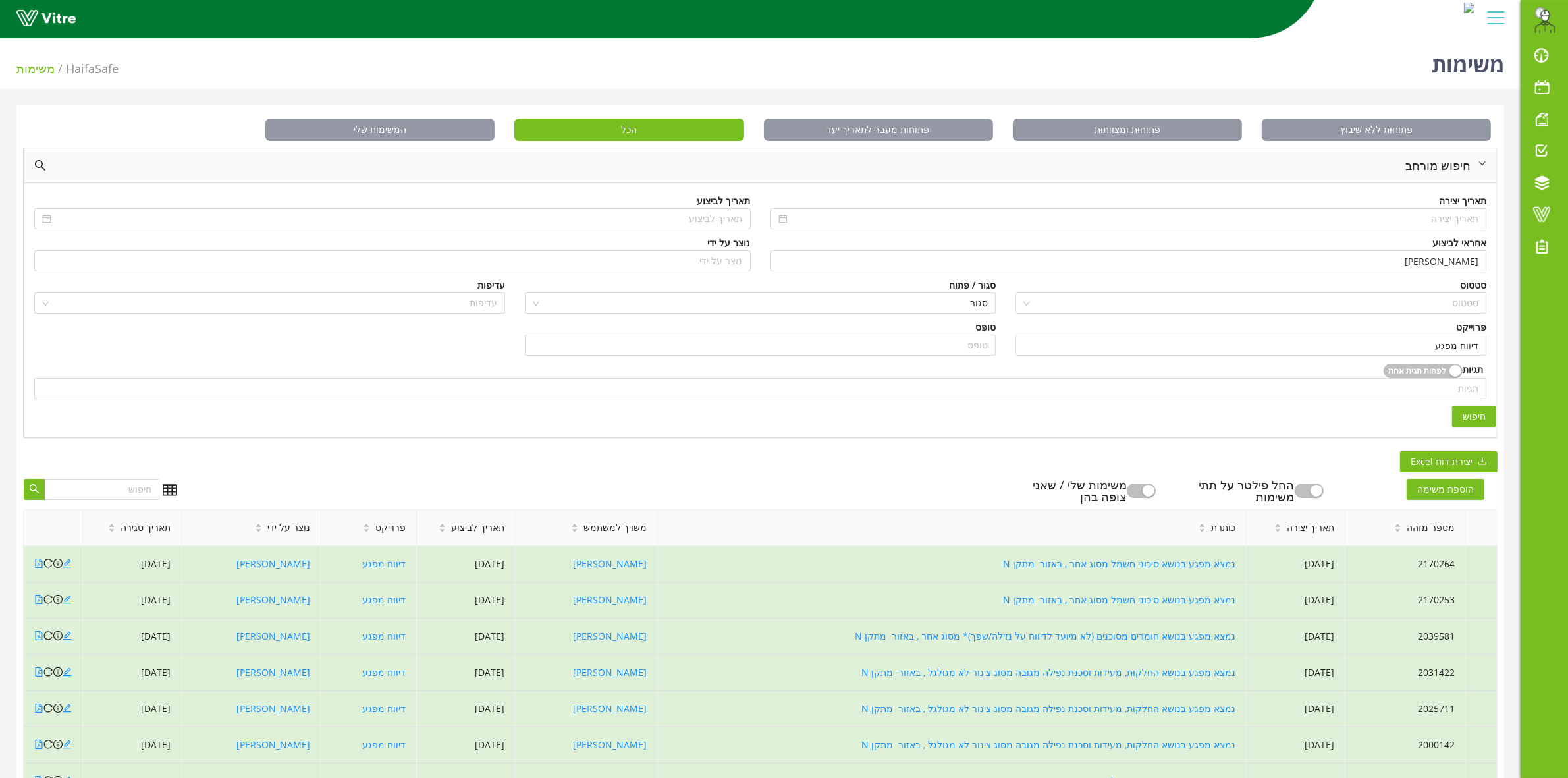
click at [143, 532] on span "תאריך סגירה" at bounding box center [145, 527] width 50 height 14
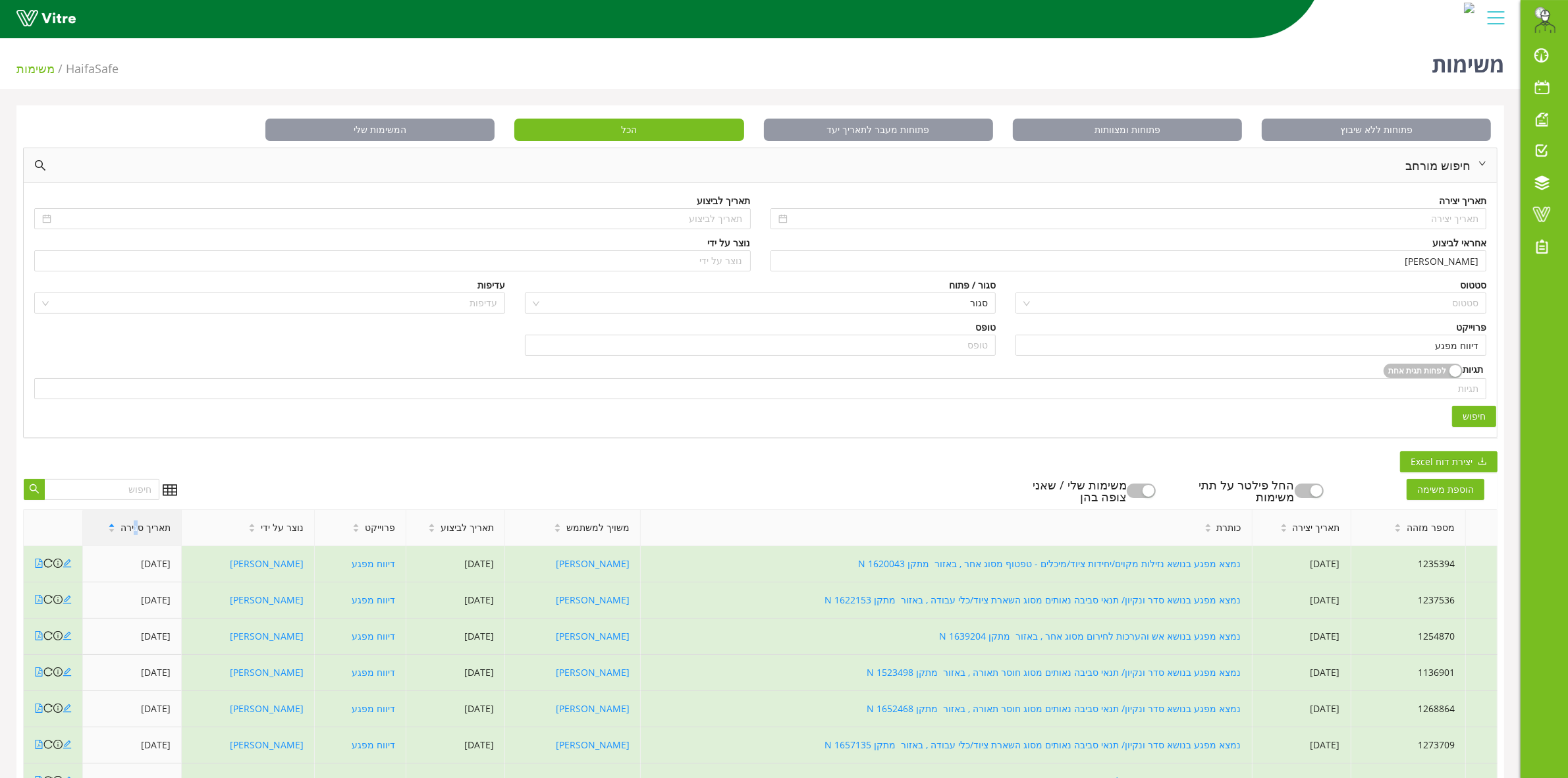
click at [137, 534] on span "תאריך סגירה" at bounding box center [145, 527] width 50 height 14
click at [1417, 262] on input "[PERSON_NAME]" at bounding box center [1128, 261] width 700 height 20
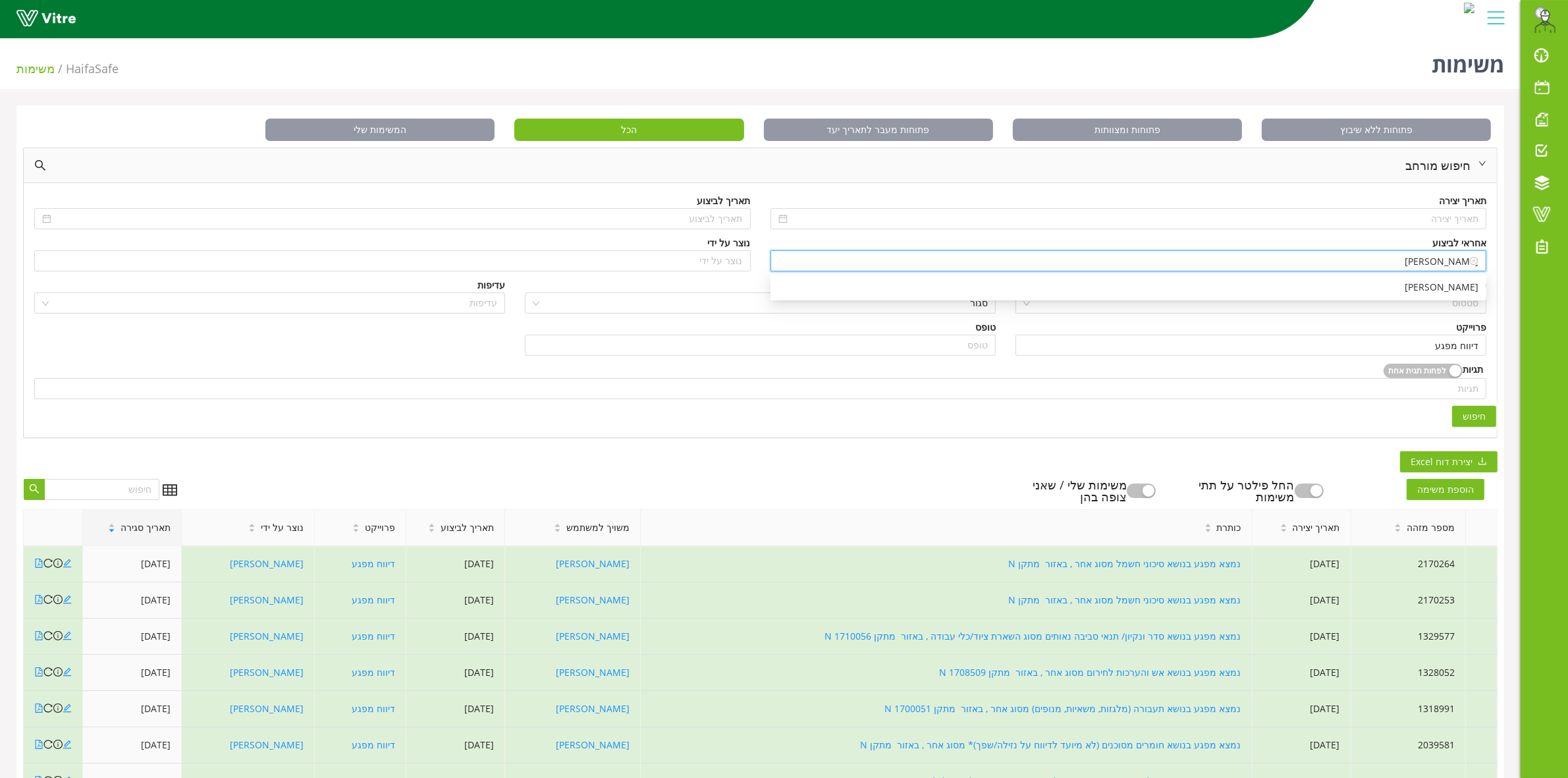
click at [1417, 262] on input "[PERSON_NAME]" at bounding box center [1128, 261] width 700 height 20
click at [1417, 261] on input "[PERSON_NAME]" at bounding box center [1128, 261] width 700 height 20
click at [1071, 297] on div "[PERSON_NAME]" at bounding box center [1128, 287] width 715 height 21
type input "[PERSON_NAME]"
click at [1479, 411] on span "חיפוש" at bounding box center [1474, 416] width 23 height 14
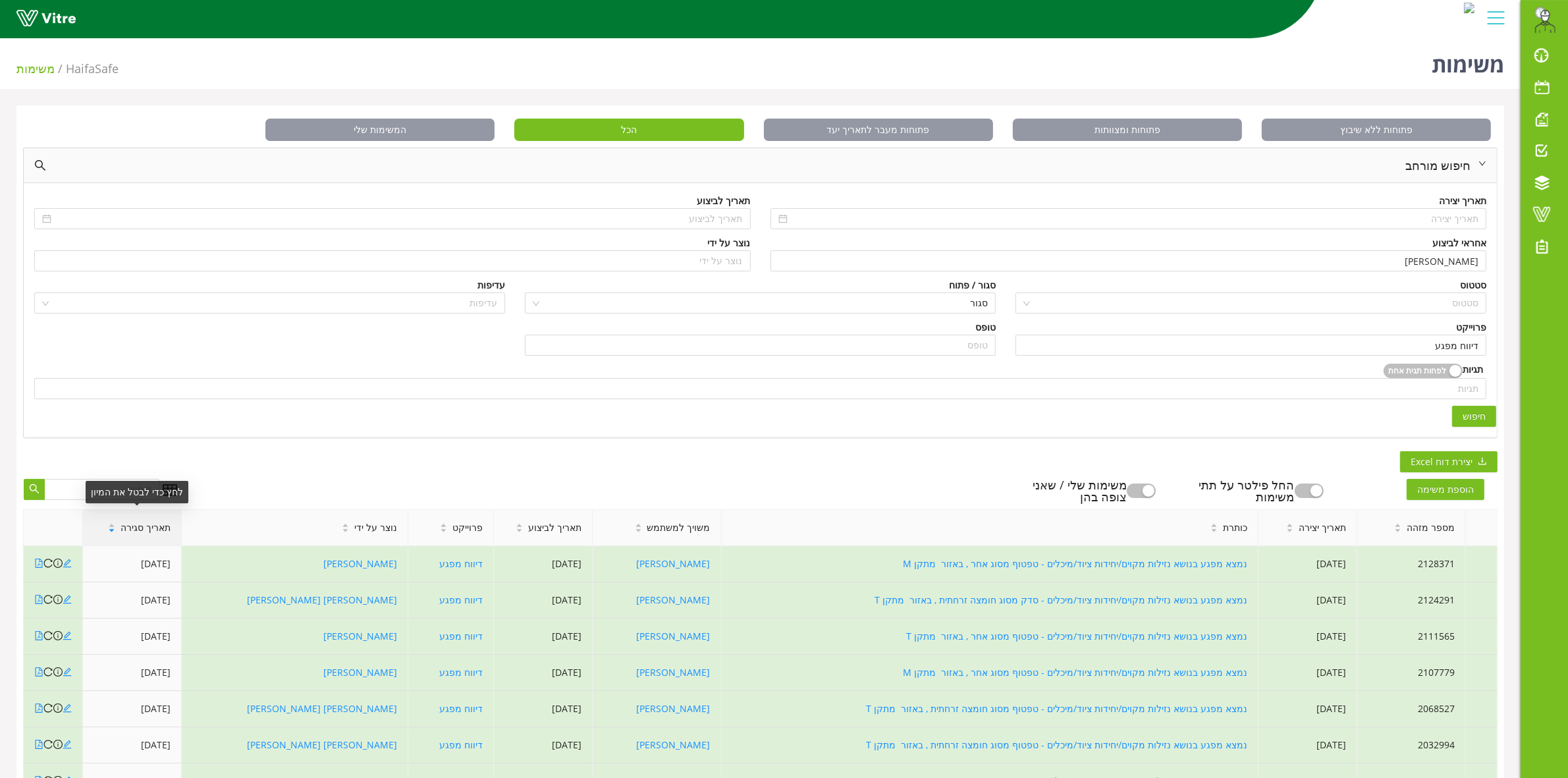
click at [135, 535] on div "תאריך סגירה" at bounding box center [139, 527] width 84 height 36
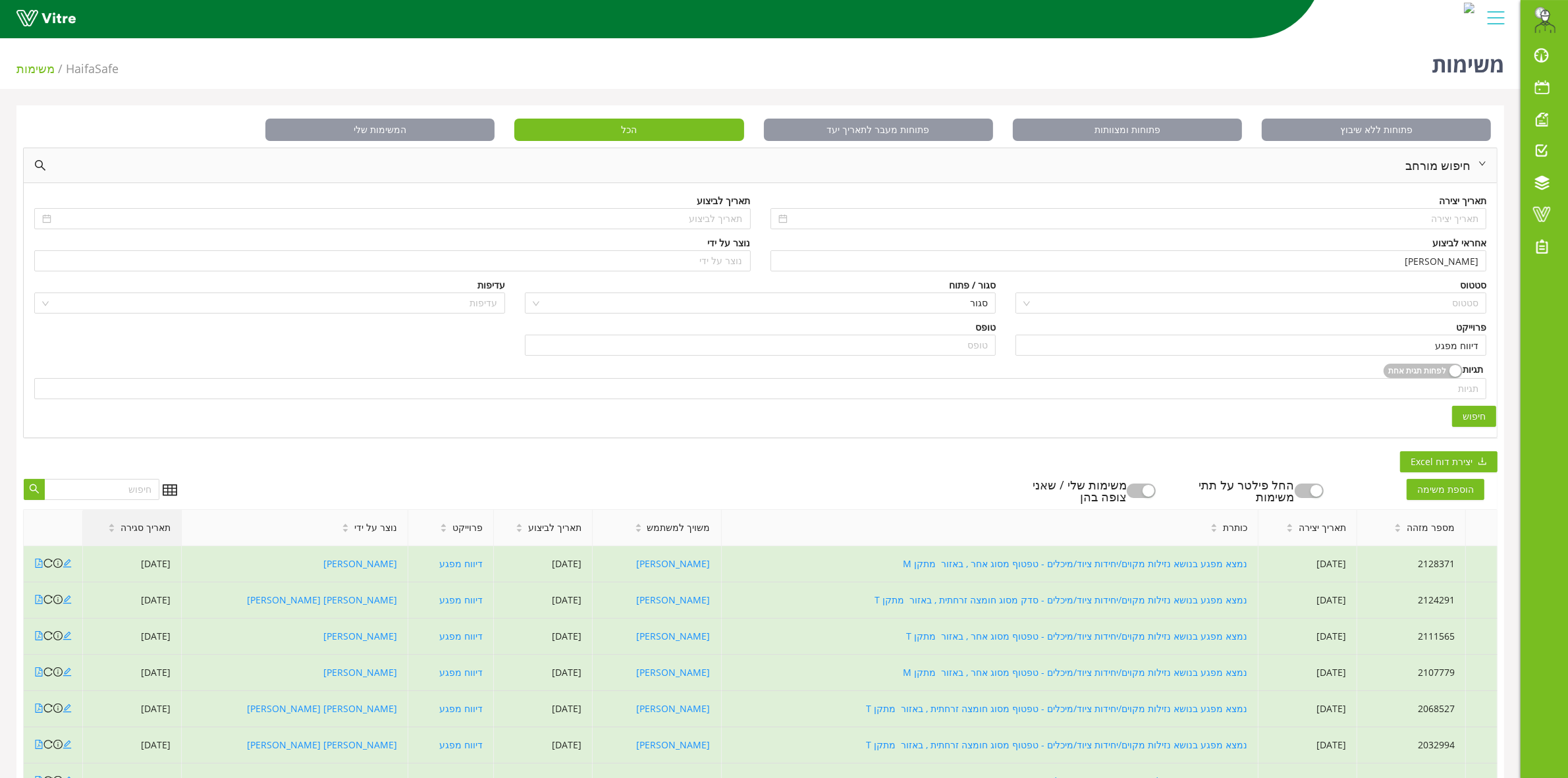
click at [136, 532] on span "תאריך סגירה" at bounding box center [145, 527] width 50 height 14
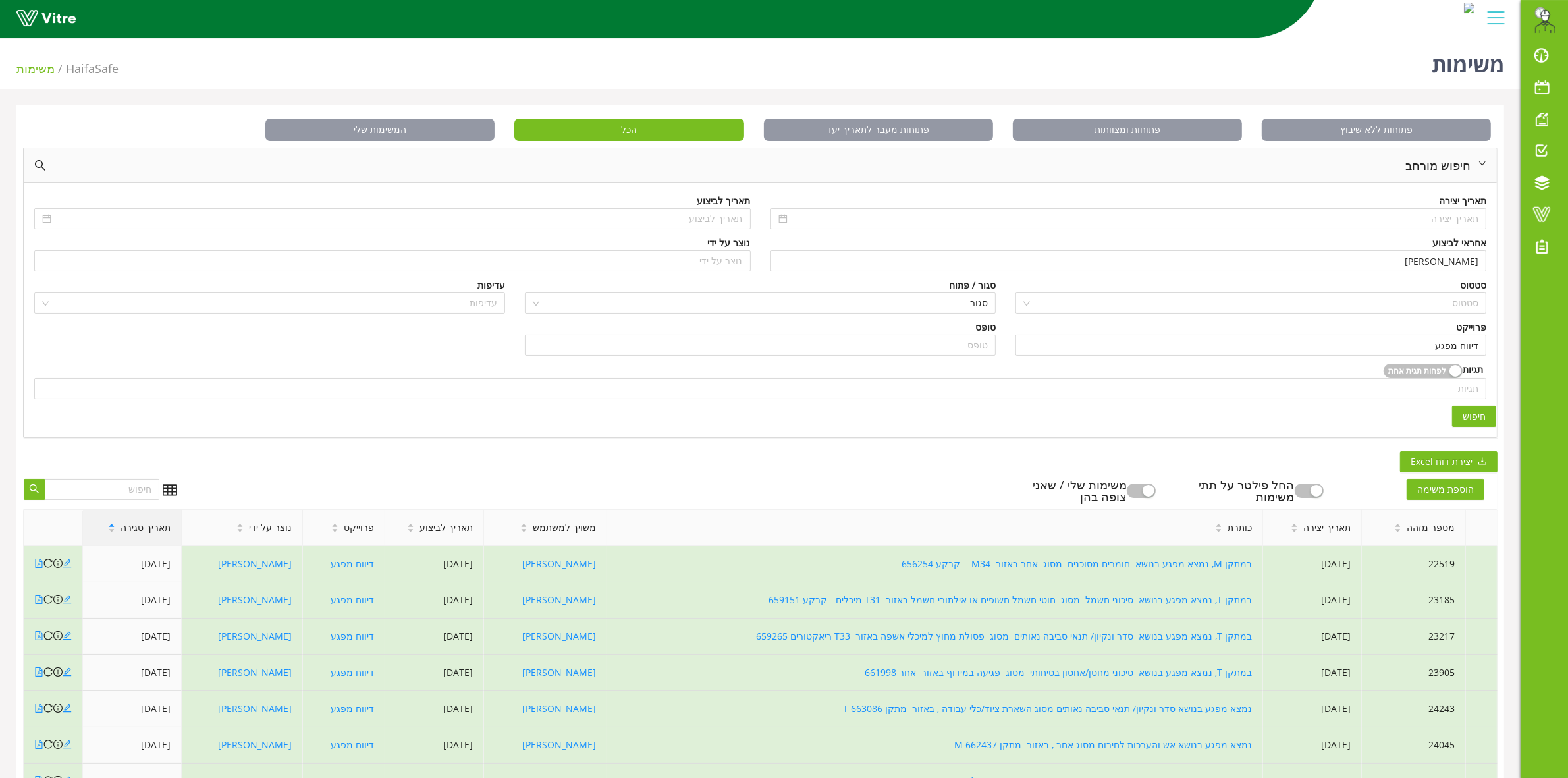
click at [136, 532] on span "תאריך סגירה" at bounding box center [145, 527] width 50 height 14
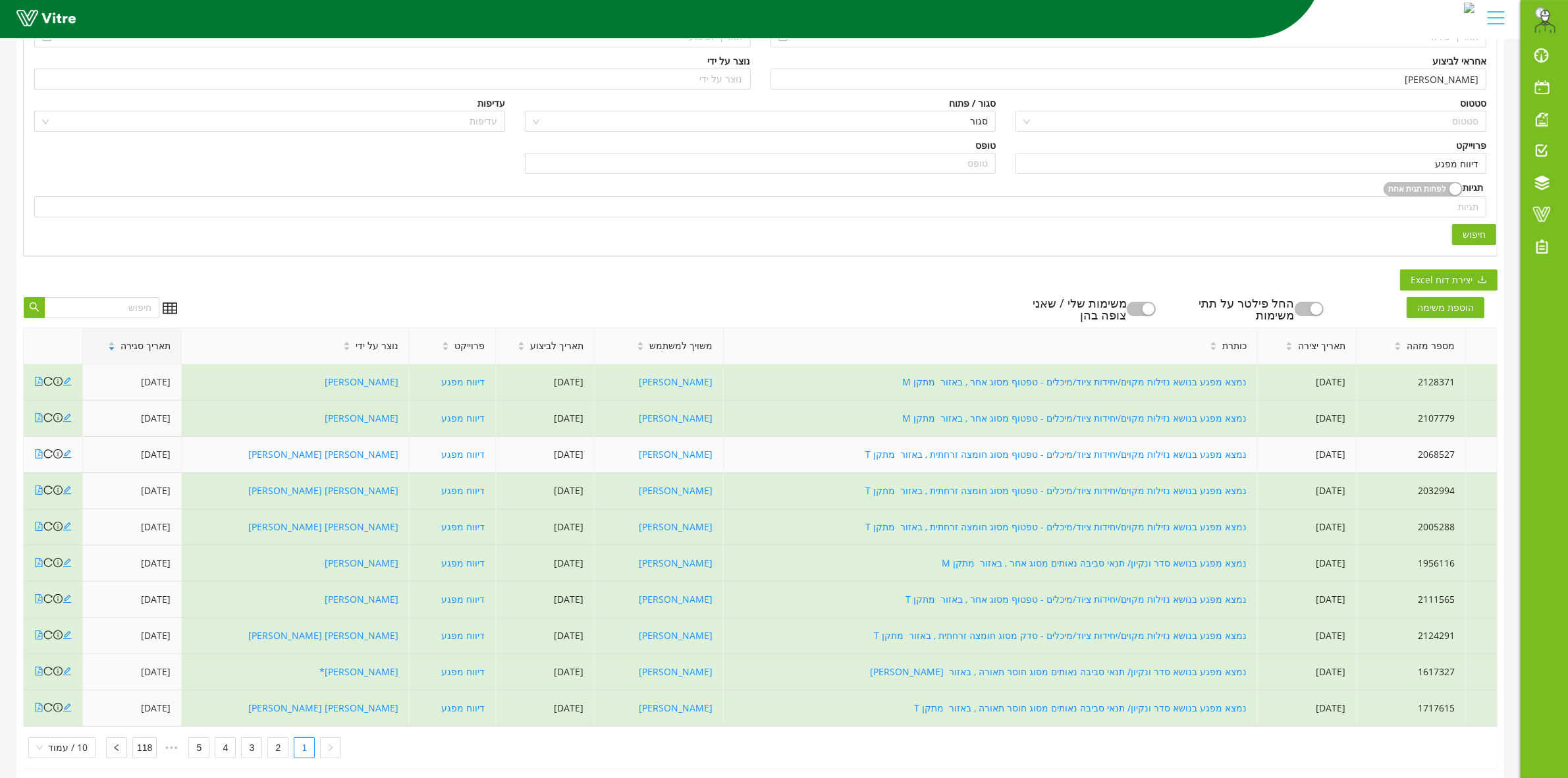
scroll to position [206, 0]
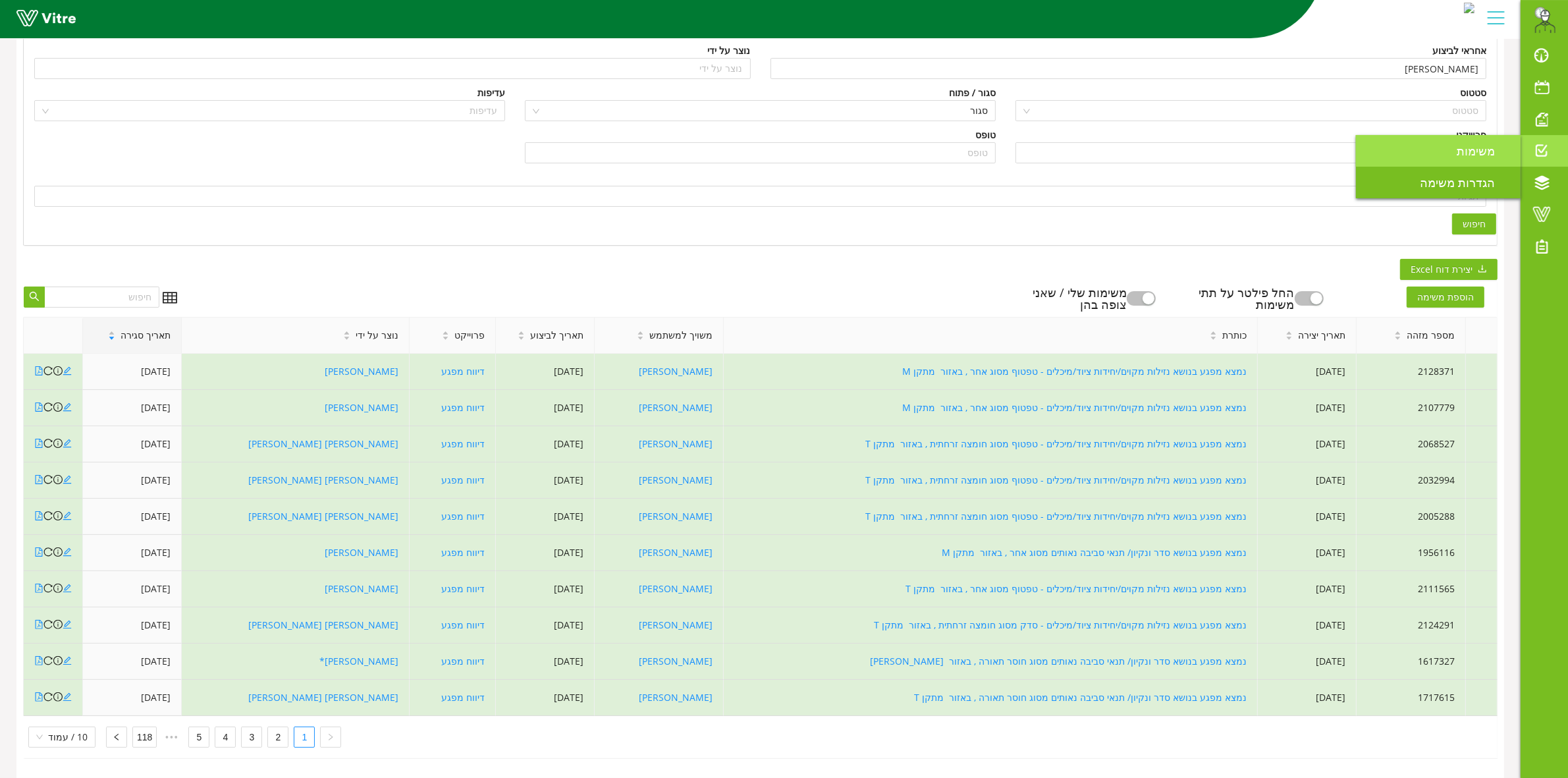
click at [1496, 150] on span "משימות" at bounding box center [1483, 150] width 54 height 16
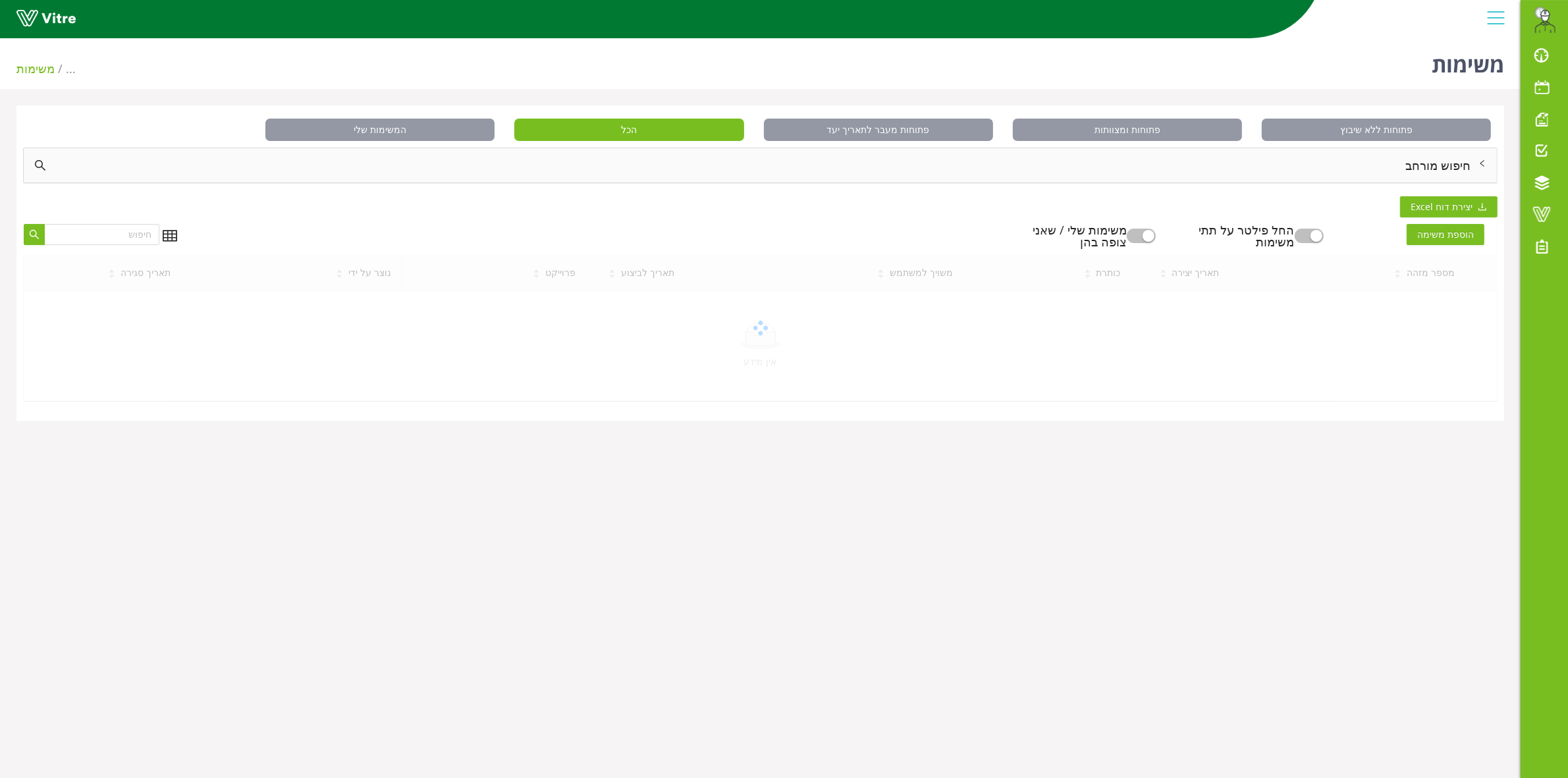
click at [1444, 171] on div "חיפוש מורחב" at bounding box center [760, 165] width 1473 height 34
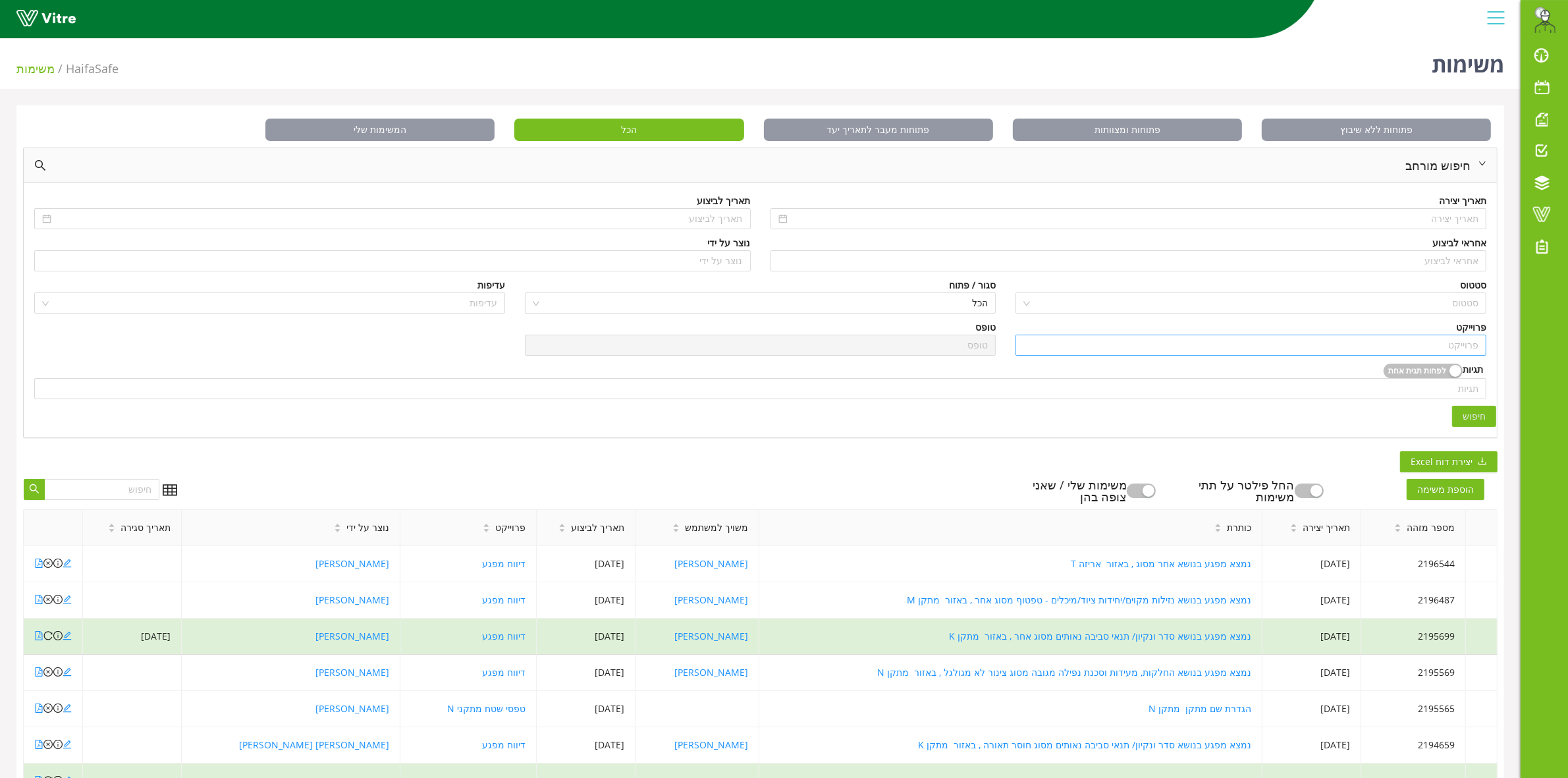
click at [1454, 341] on input "search" at bounding box center [1251, 345] width 455 height 20
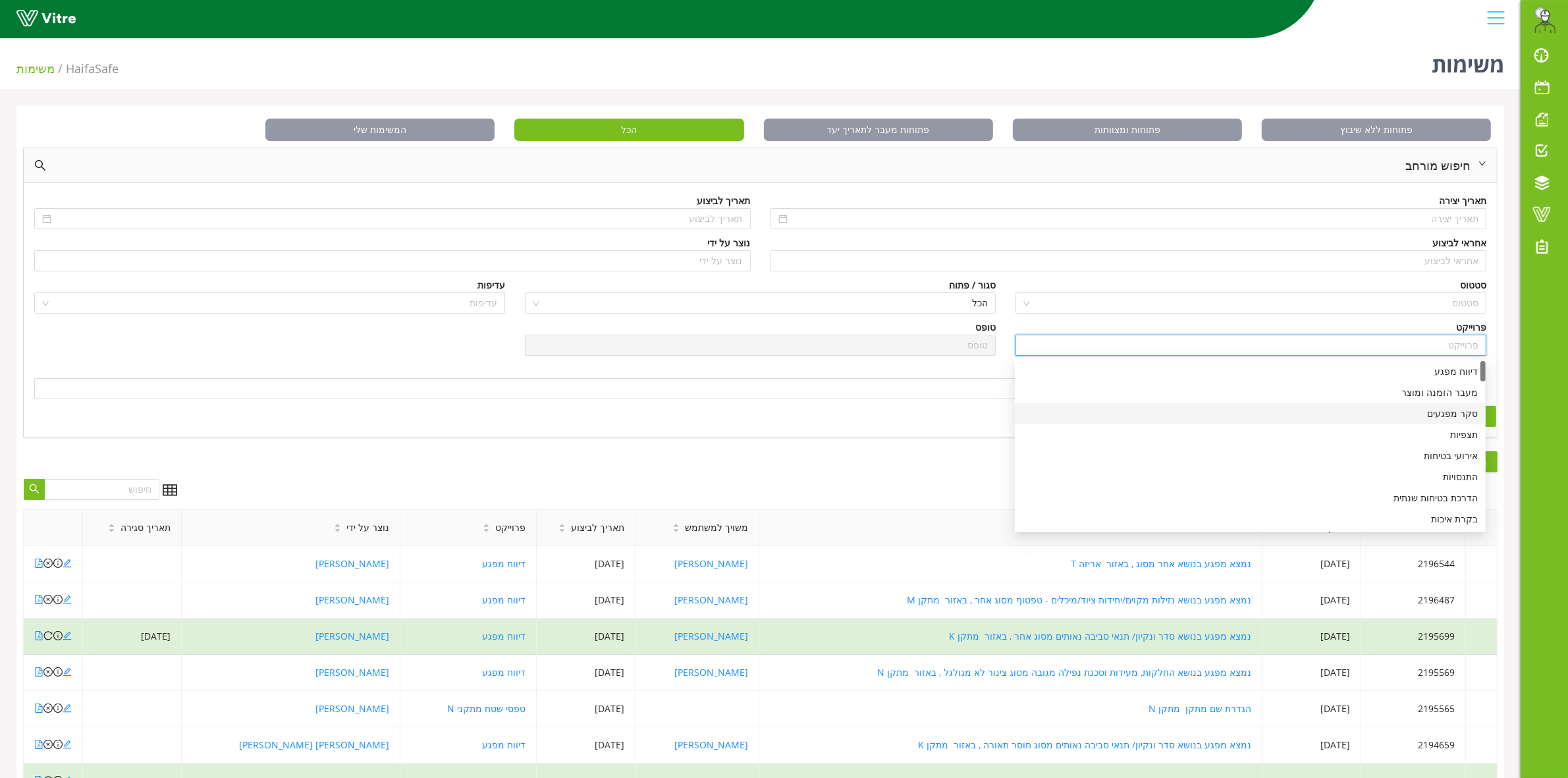
scroll to position [165, 0]
click at [1417, 499] on div "ביצוע LO-TO מכני" at bounding box center [1251, 501] width 455 height 14
type input "ביצוע LO-TO מכני"
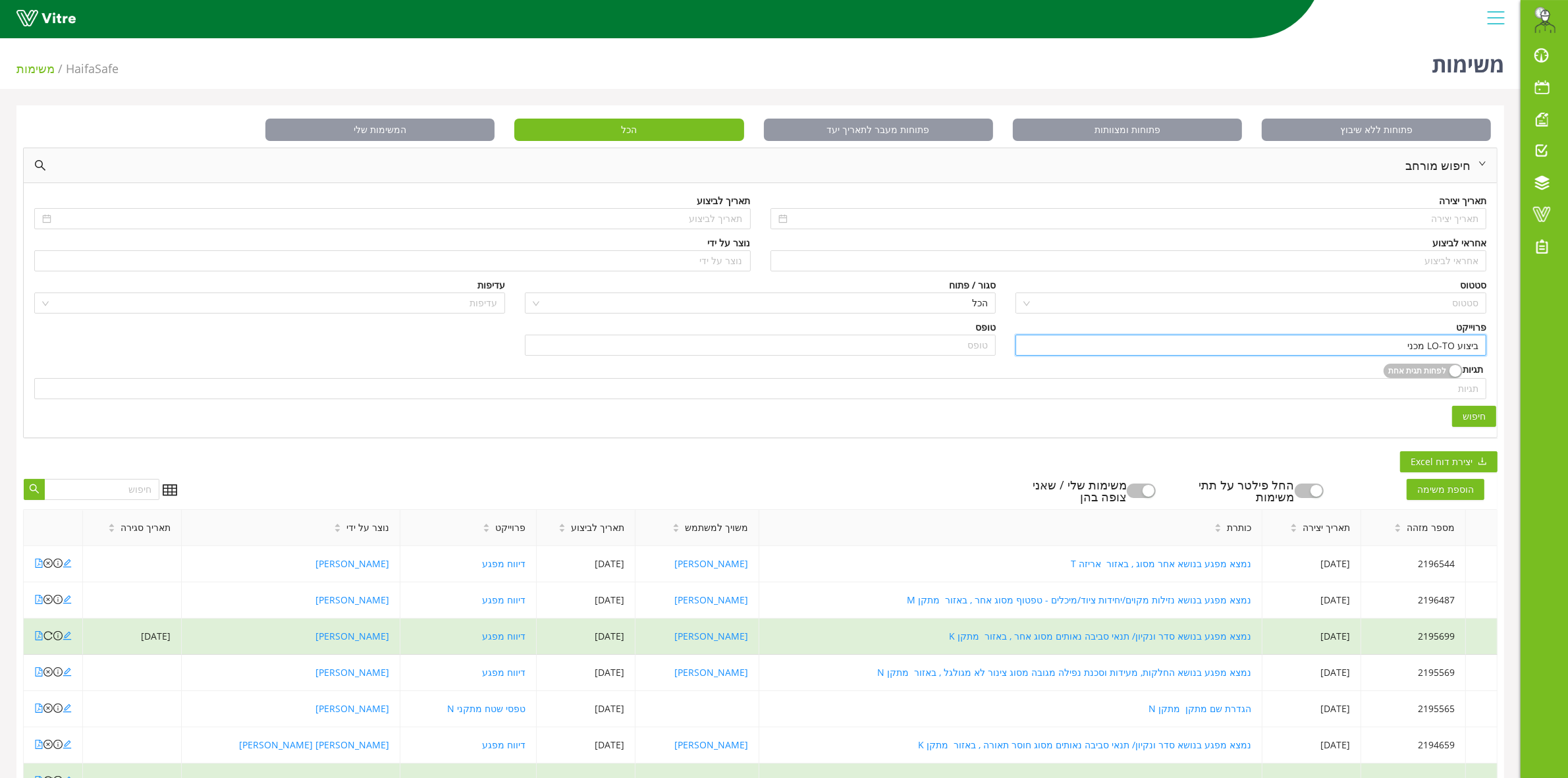
click at [1468, 423] on span "חיפוש" at bounding box center [1474, 416] width 23 height 14
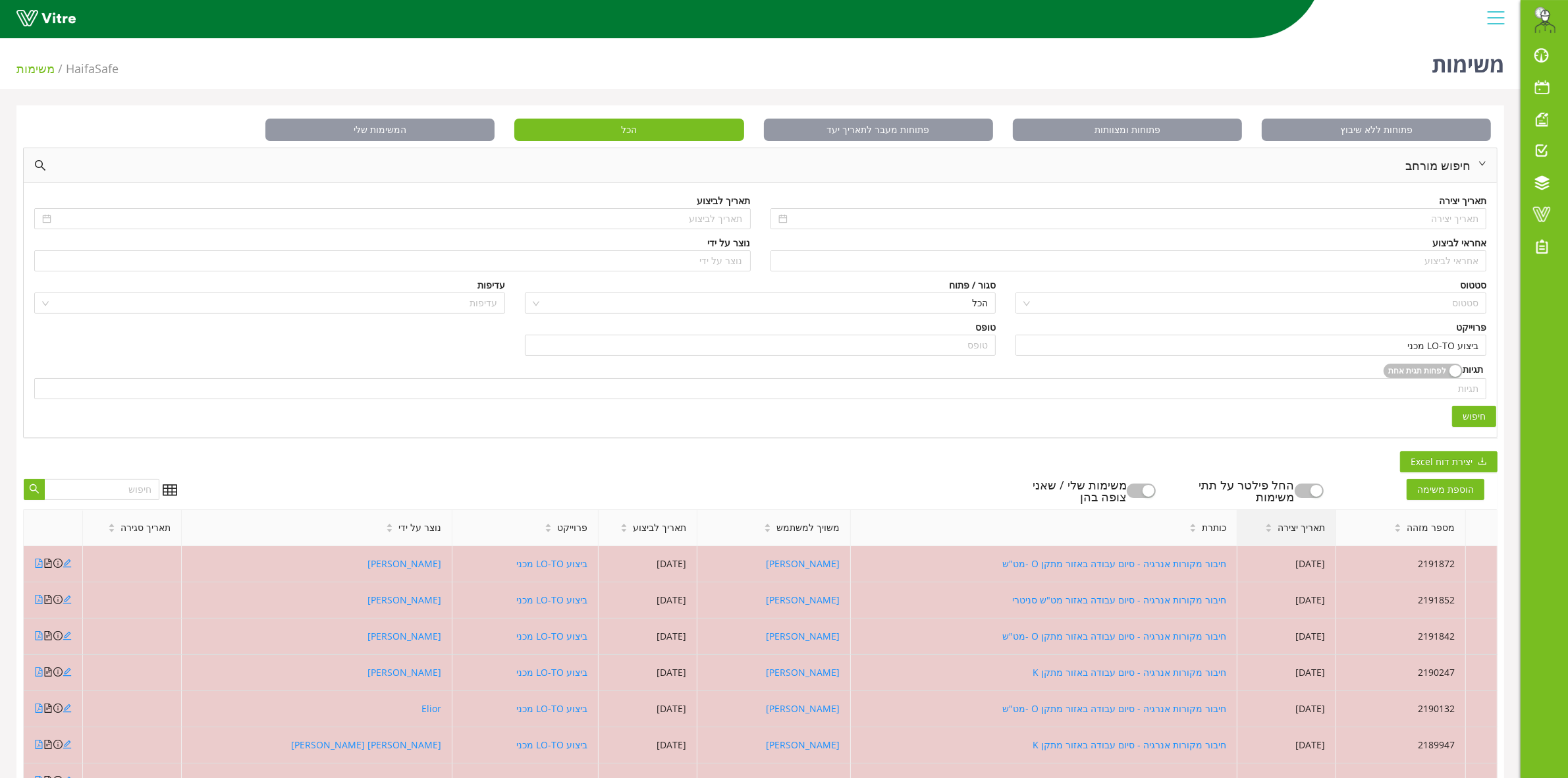
click at [1284, 525] on span "תאריך יצירה" at bounding box center [1300, 527] width 47 height 14
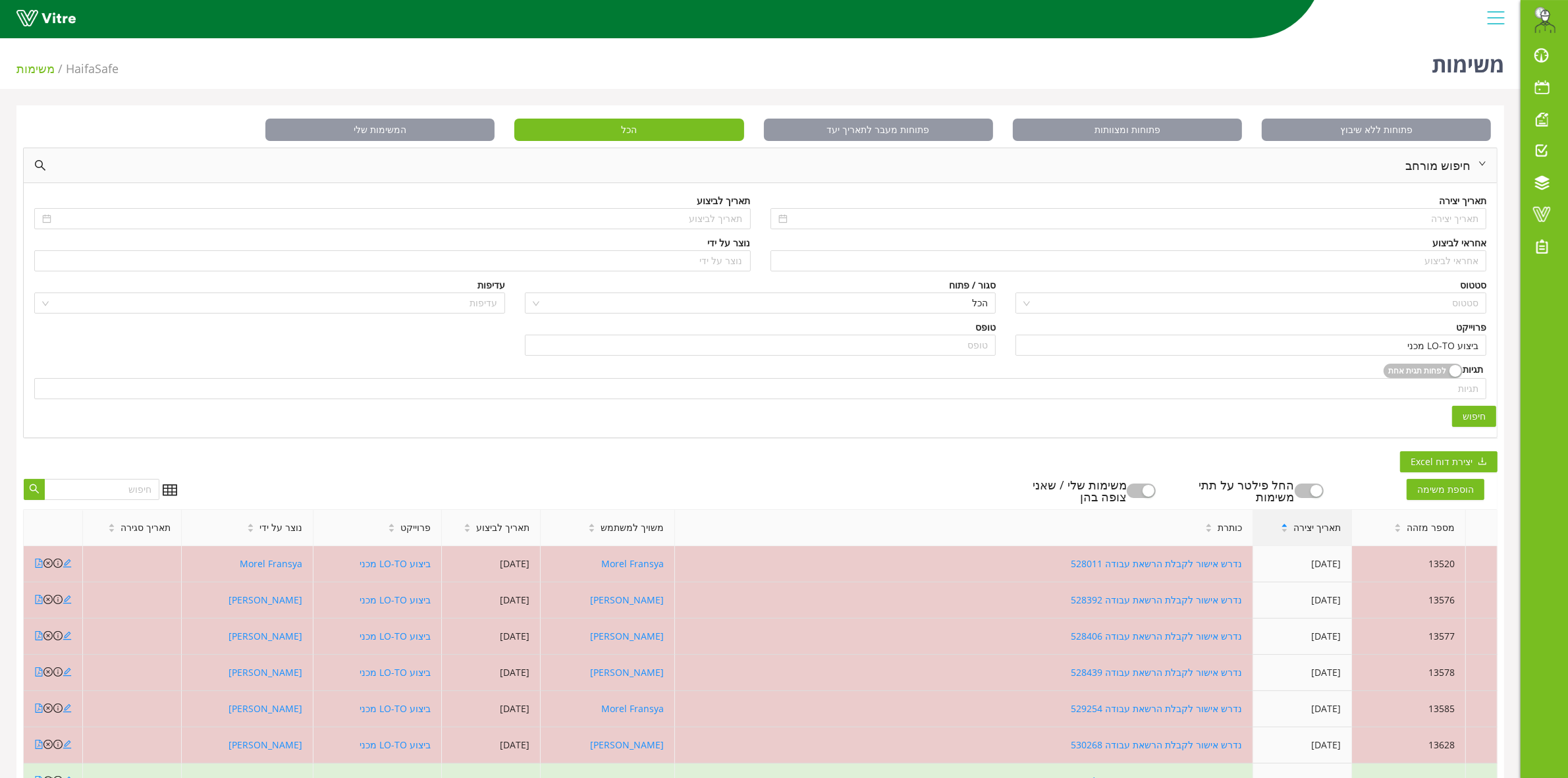
click at [1285, 527] on icon "caret-up" at bounding box center [1285, 526] width 5 height 3
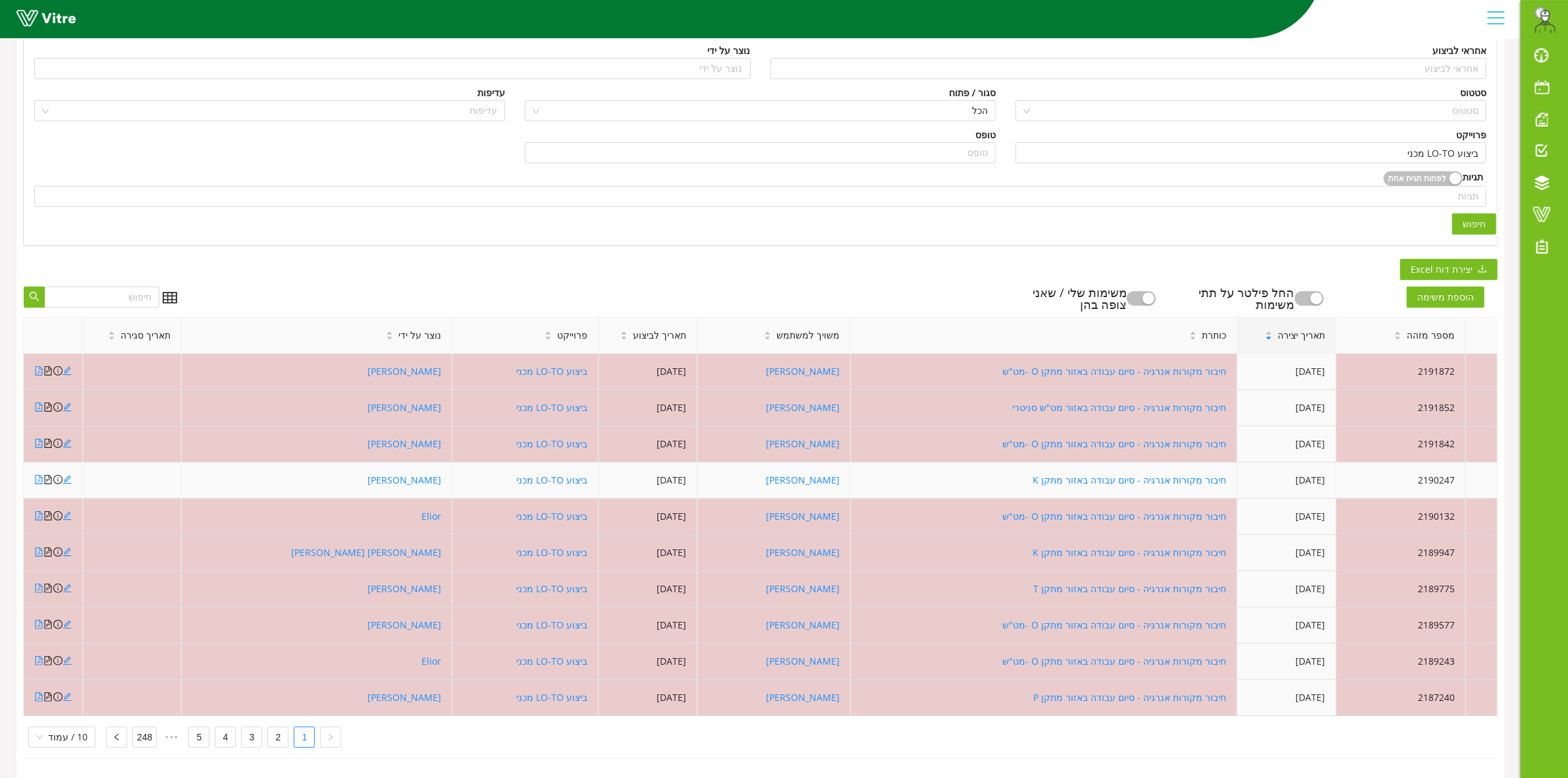
scroll to position [206, 0]
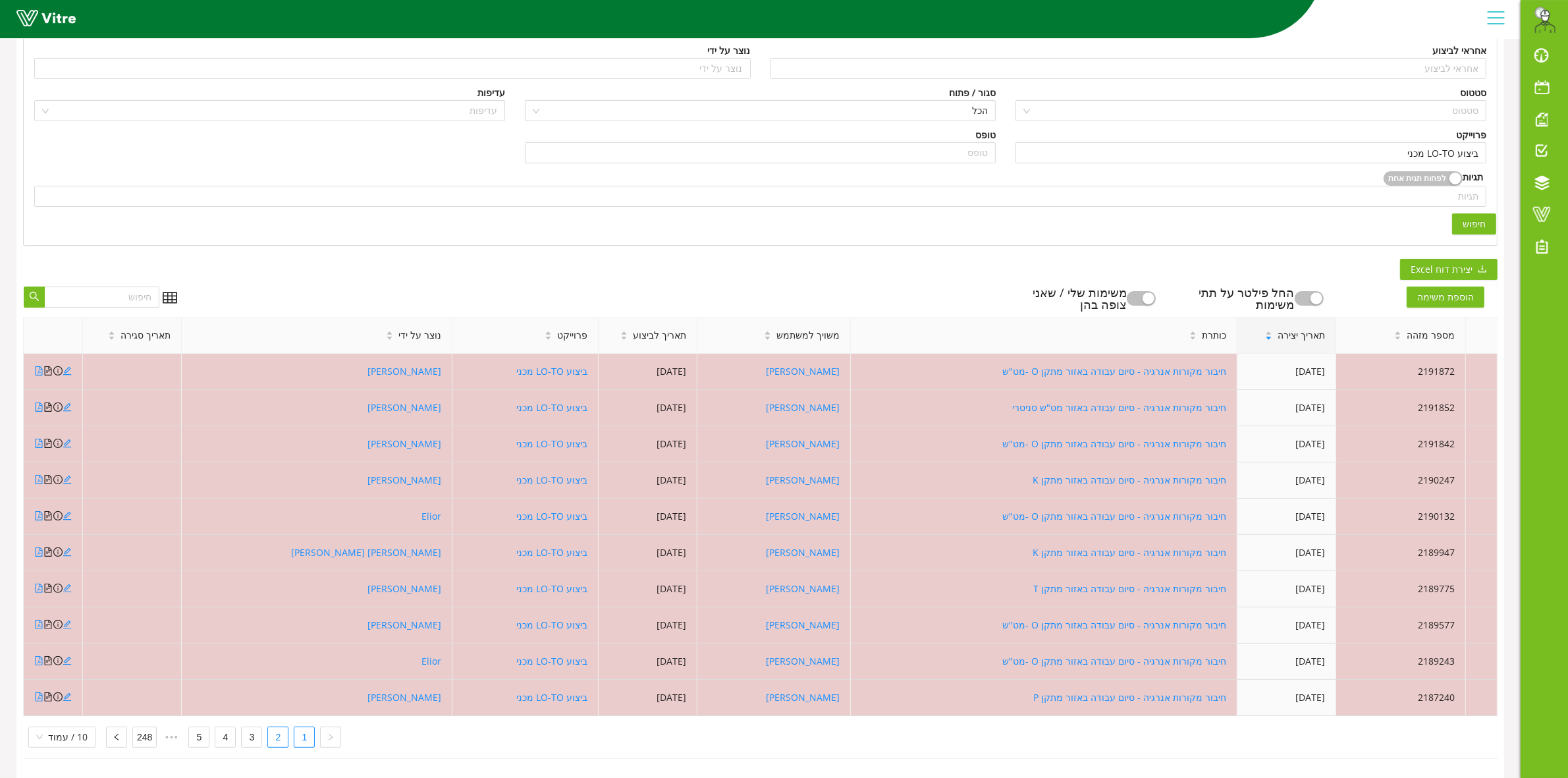
click at [268, 729] on li "2" at bounding box center [278, 736] width 21 height 21
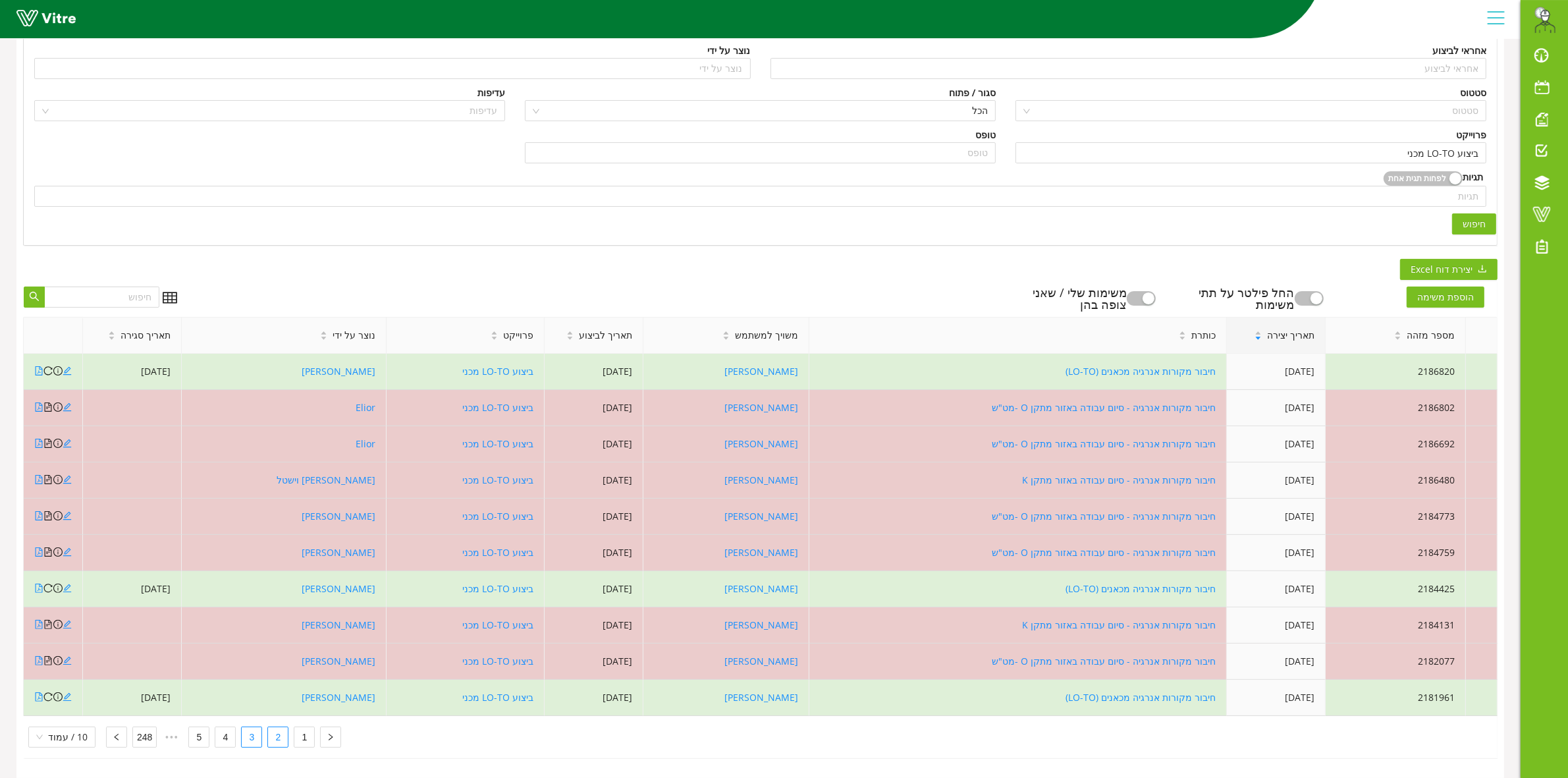
click at [250, 727] on link "3" at bounding box center [252, 737] width 20 height 20
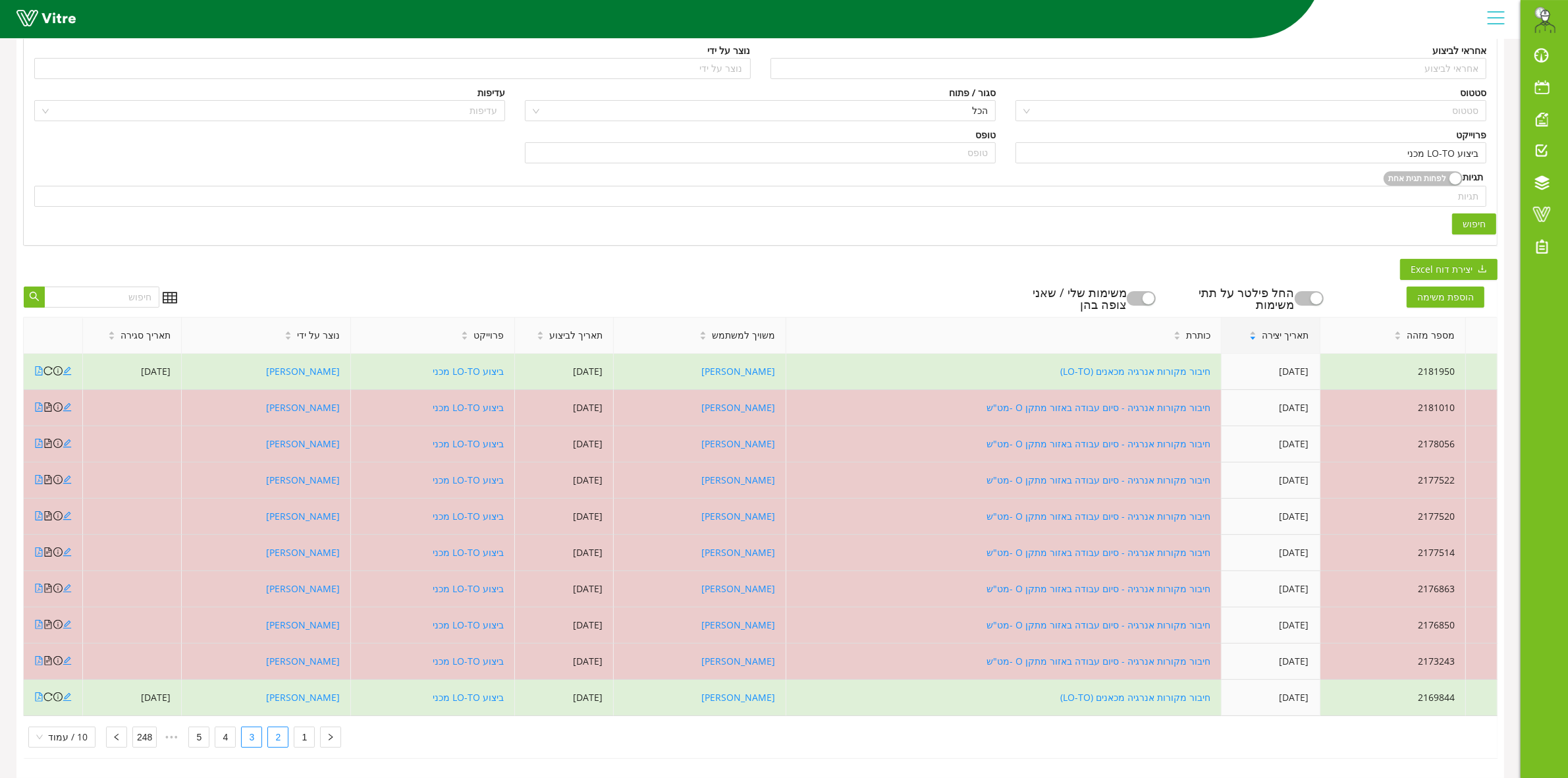
click at [278, 727] on link "2" at bounding box center [278, 737] width 20 height 20
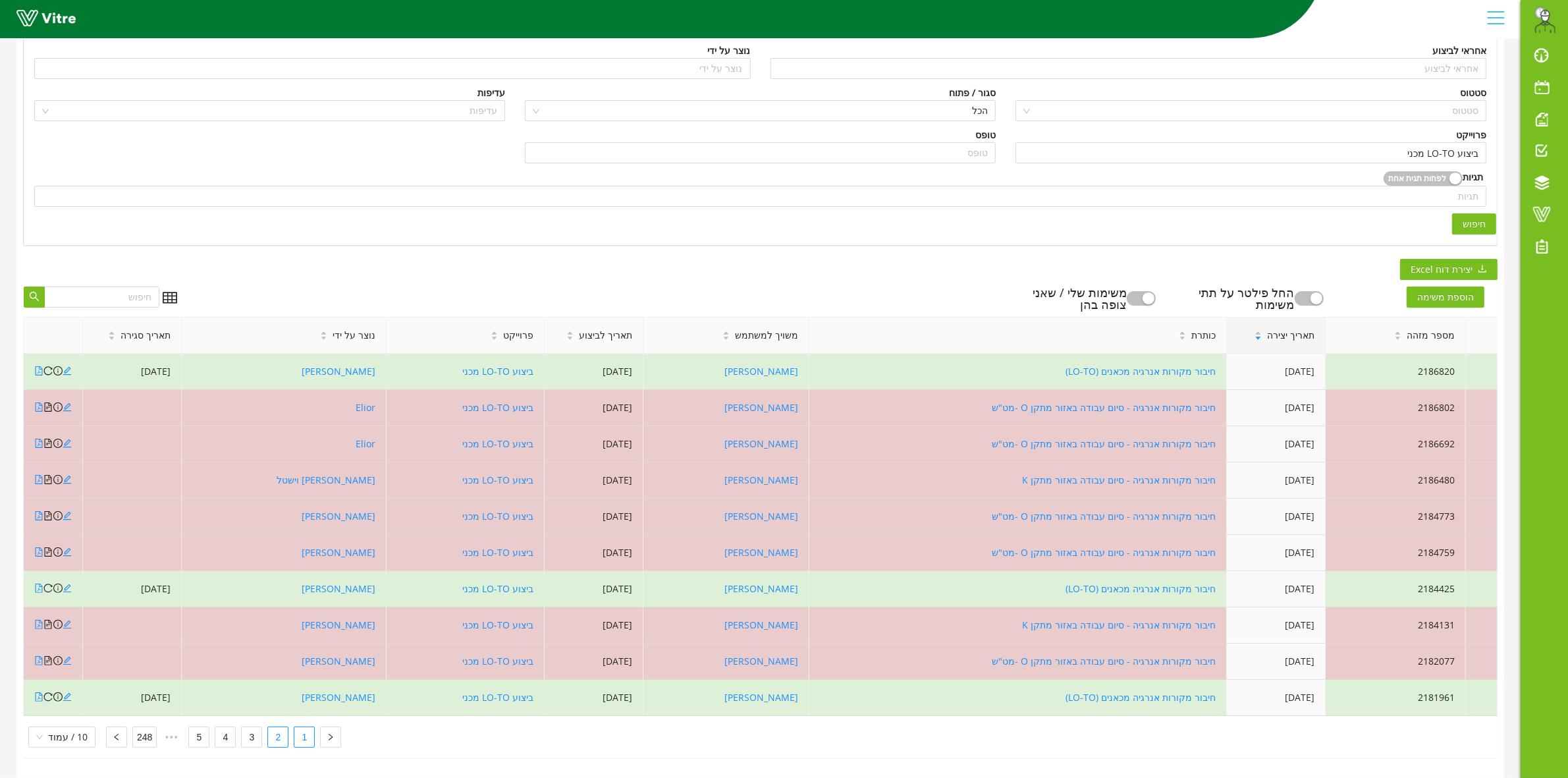
click at [297, 733] on link "1" at bounding box center [304, 737] width 20 height 20
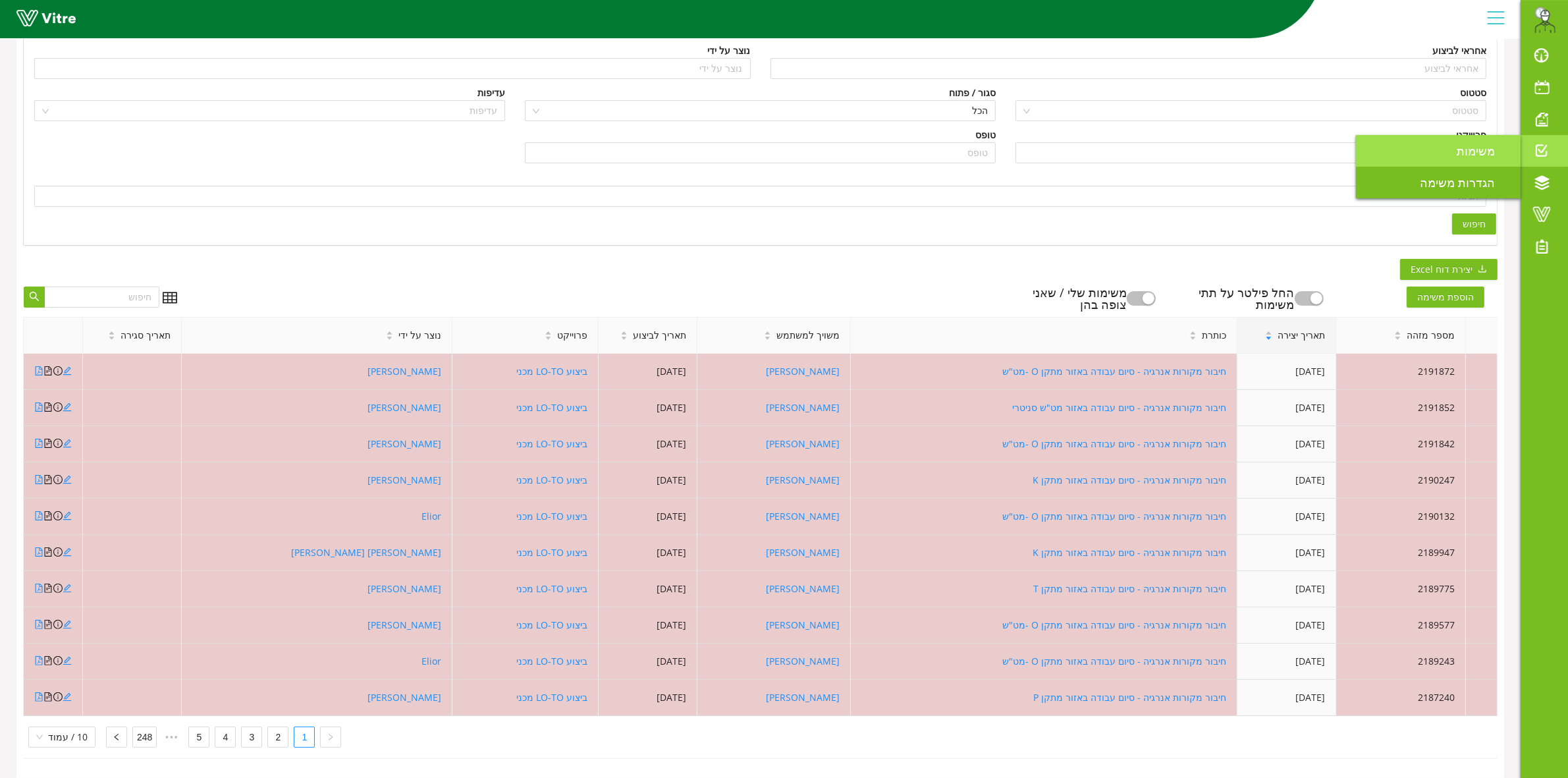
click at [1498, 148] on span "משימות" at bounding box center [1483, 150] width 54 height 16
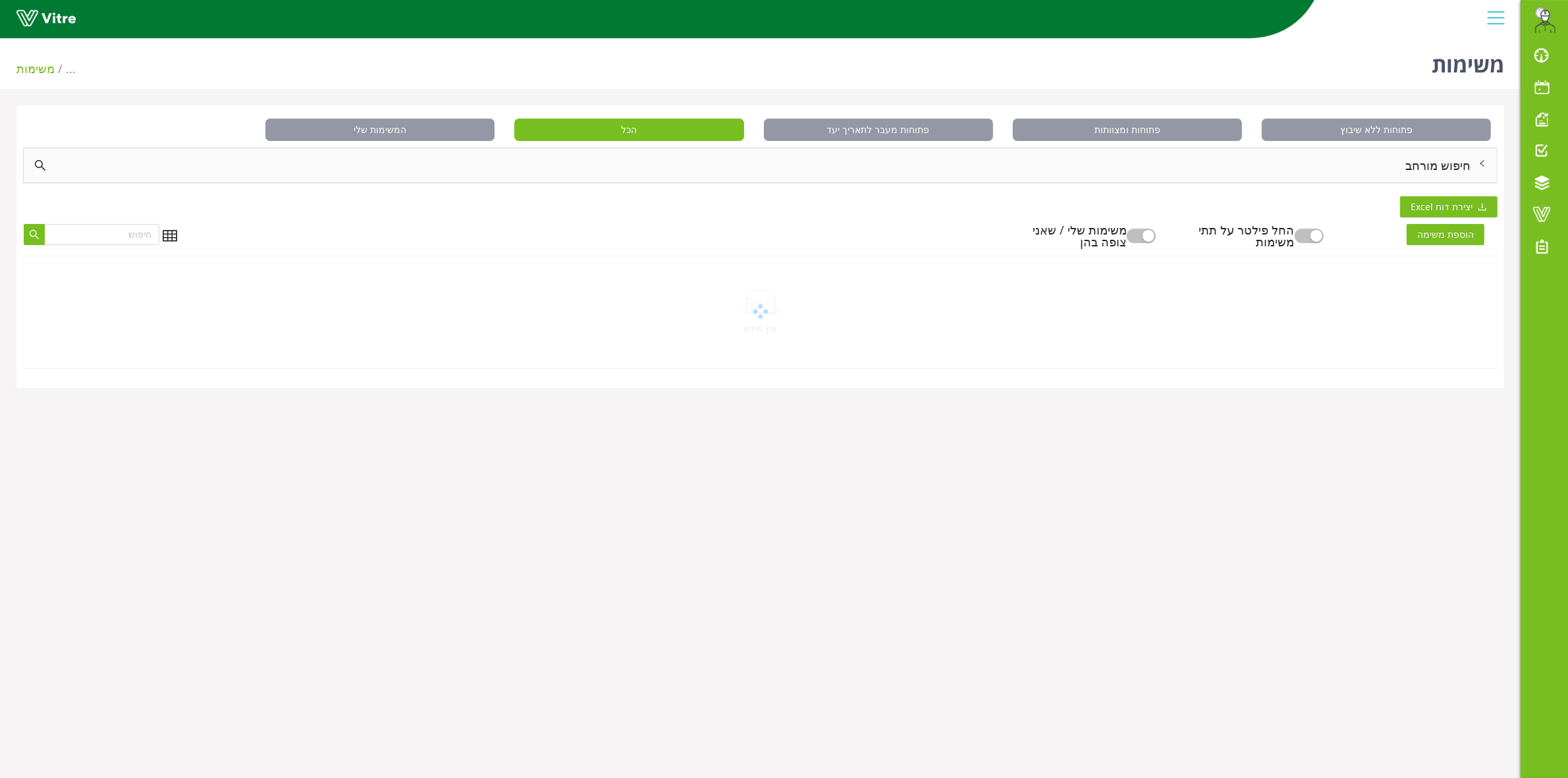
click at [1388, 175] on div "חיפוש מורחב" at bounding box center [760, 165] width 1473 height 34
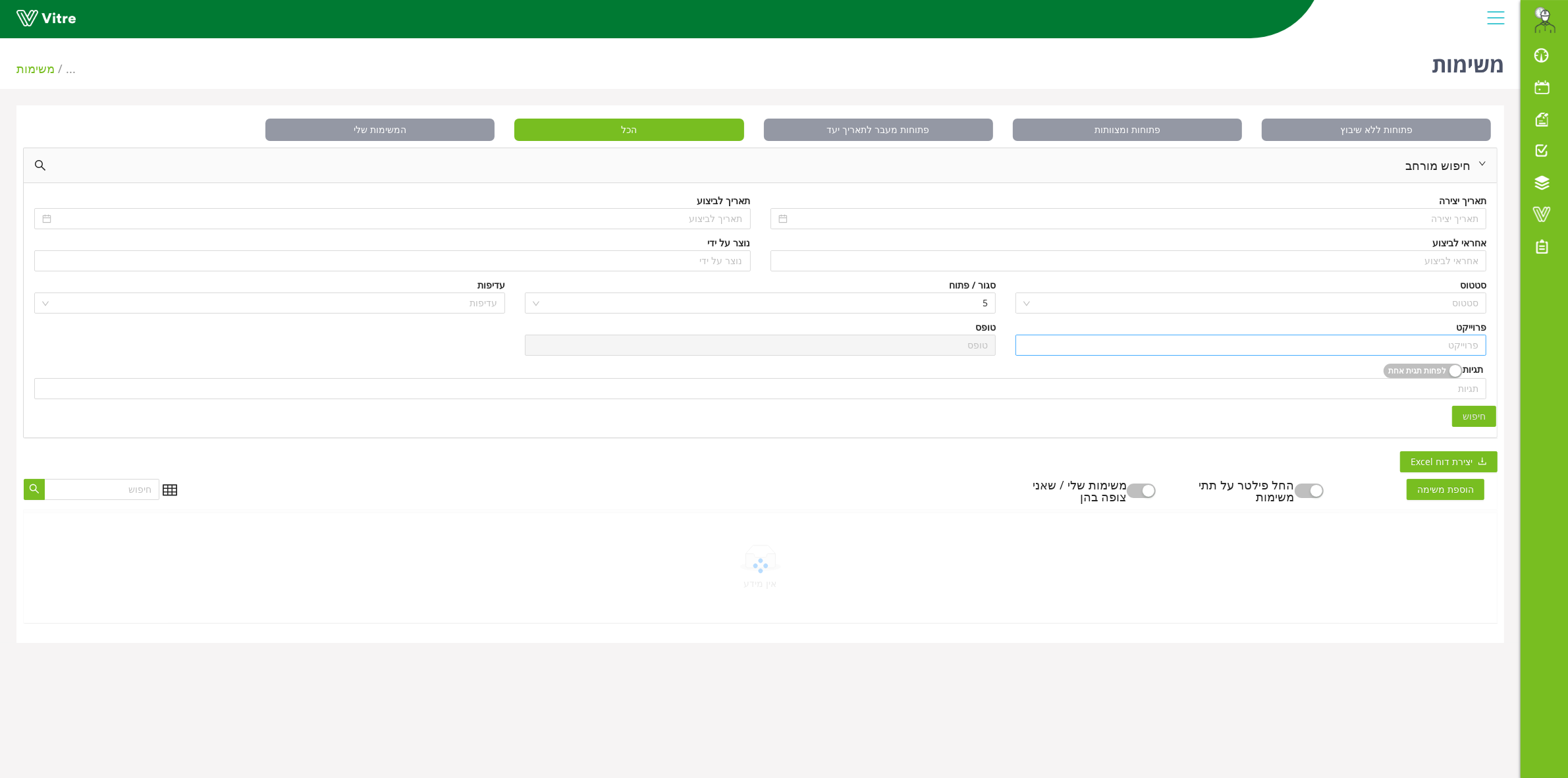
click at [1403, 344] on input "search" at bounding box center [1251, 345] width 455 height 20
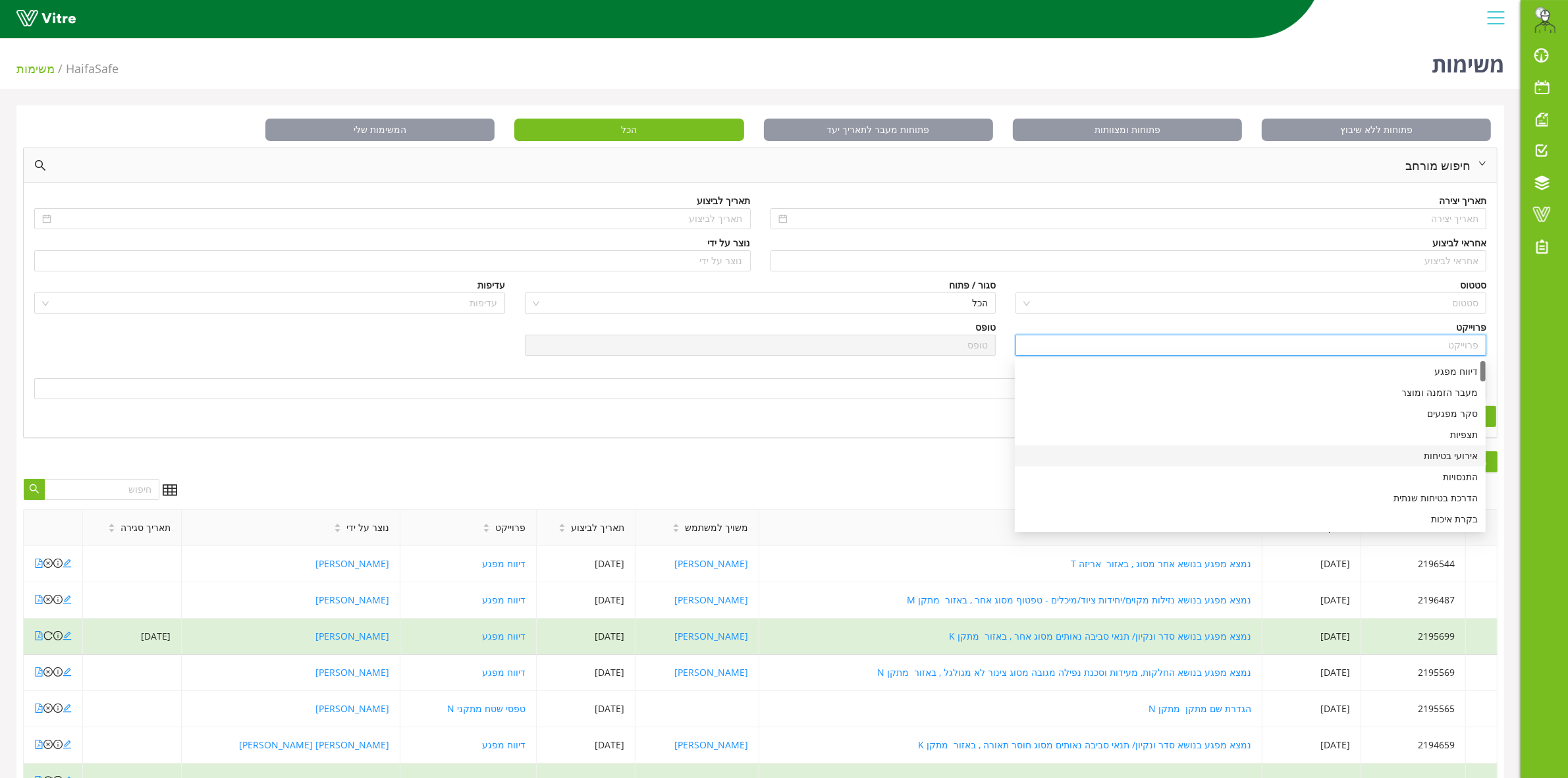
click at [1436, 460] on div "אירועי בטיחות" at bounding box center [1251, 455] width 455 height 14
type input "אירועי בטיחות"
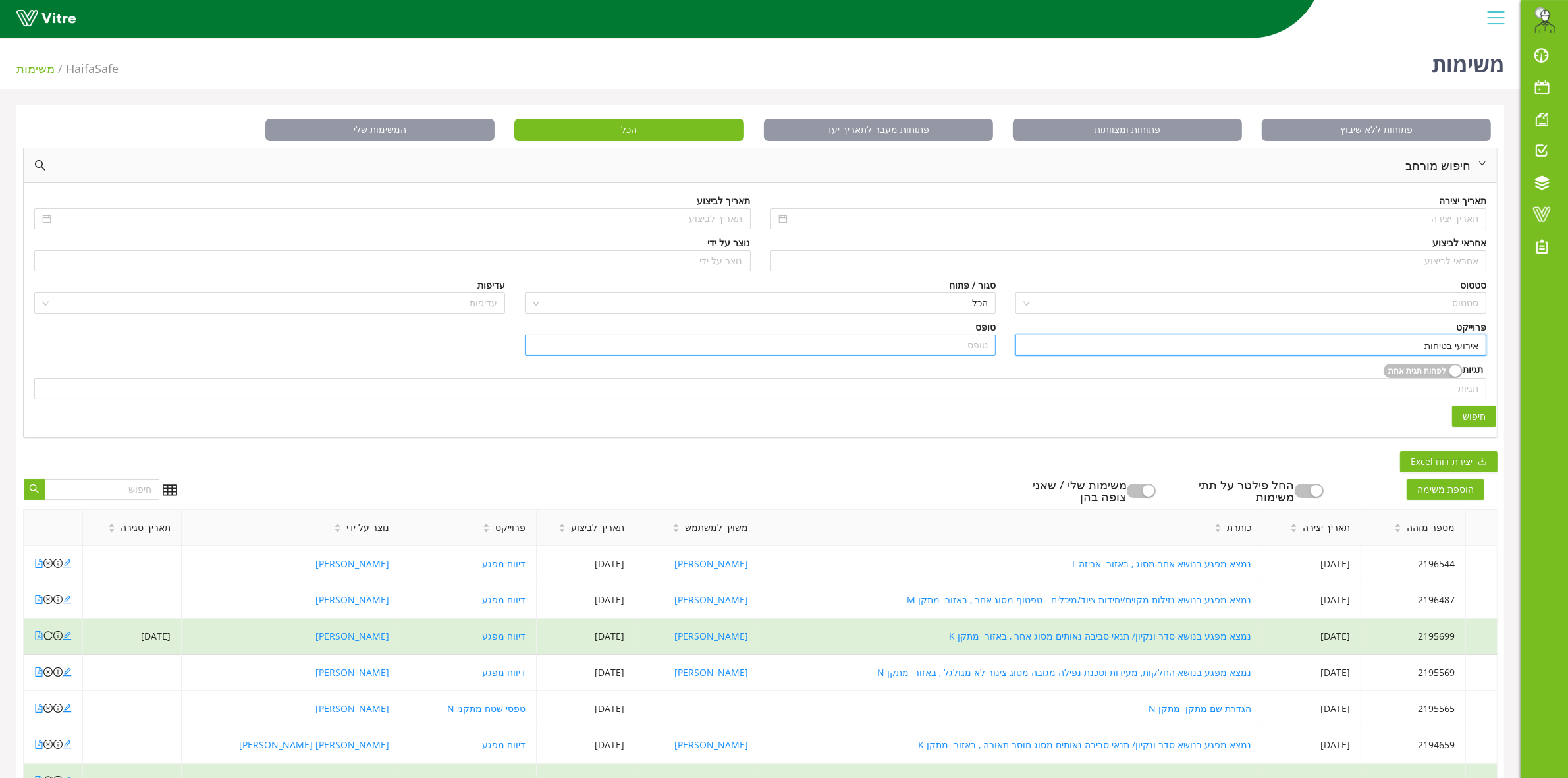
click at [922, 341] on input "search" at bounding box center [760, 345] width 455 height 20
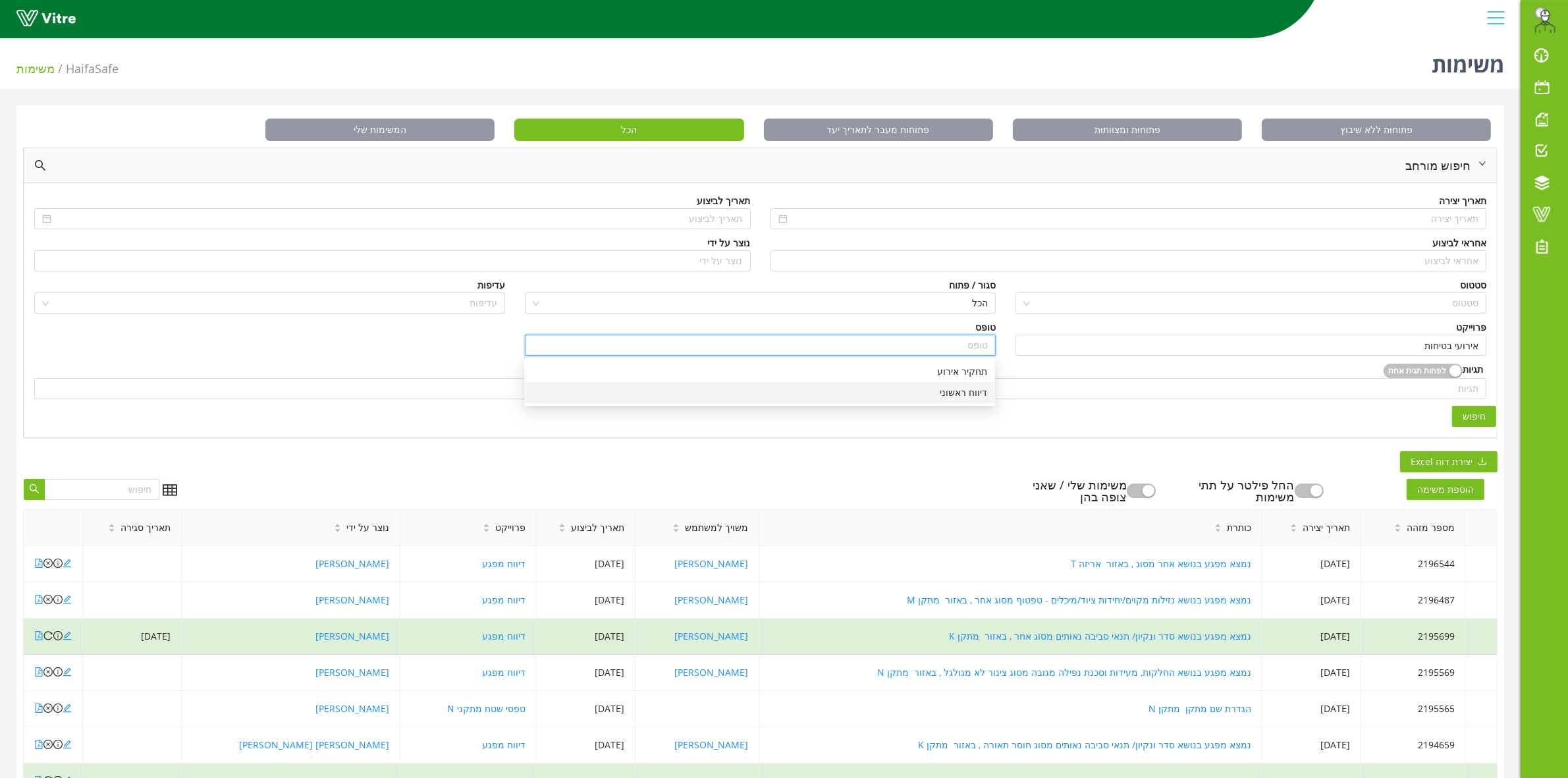
click at [981, 391] on div "דיווח ראשוני" at bounding box center [759, 392] width 455 height 14
type input "דיווח ראשוני"
click at [1492, 413] on button "חיפוש" at bounding box center [1473, 416] width 44 height 21
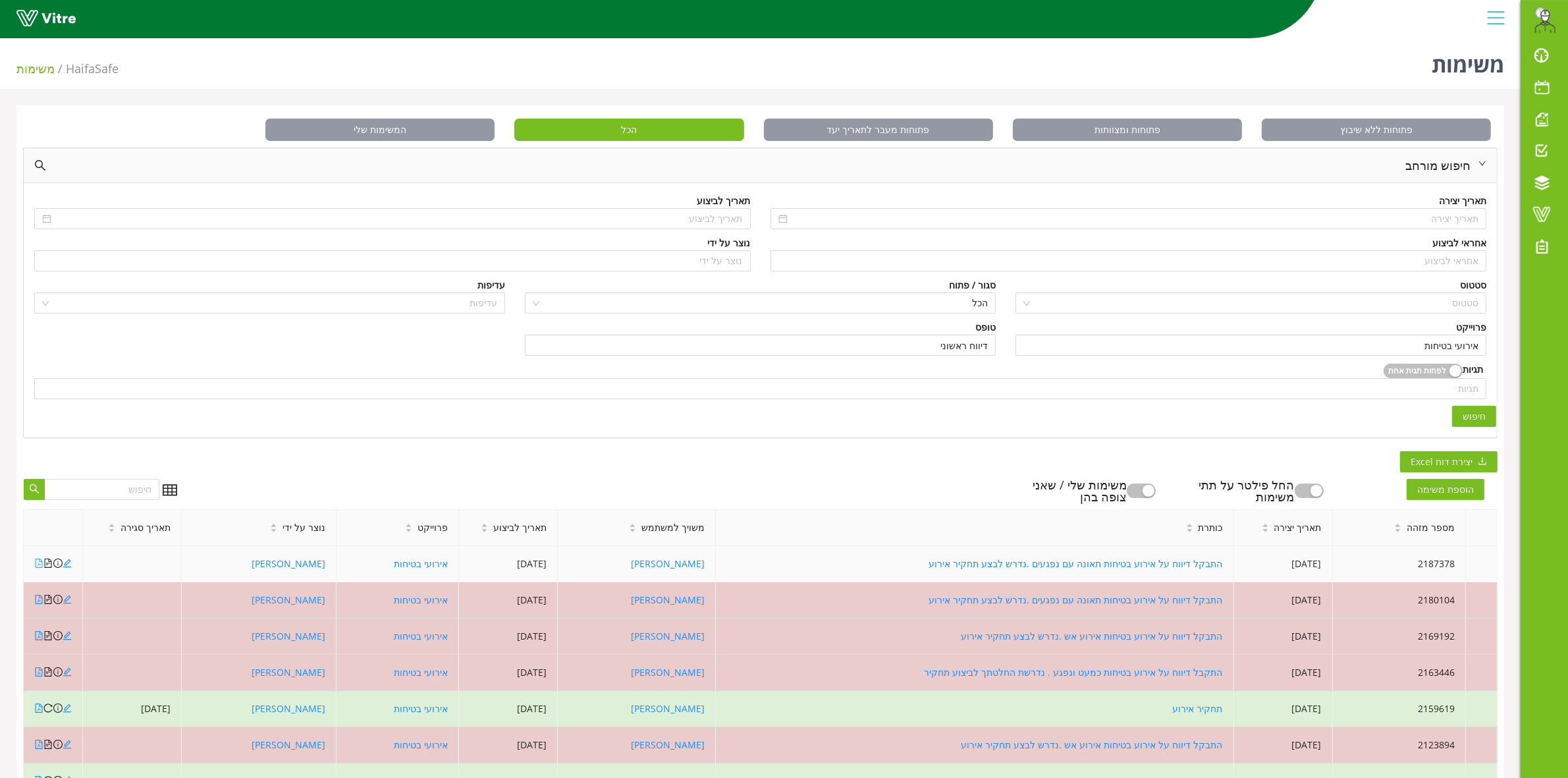
click at [37, 564] on icon "file-pdf" at bounding box center [38, 563] width 9 height 9
